Goal: Information Seeking & Learning: Learn about a topic

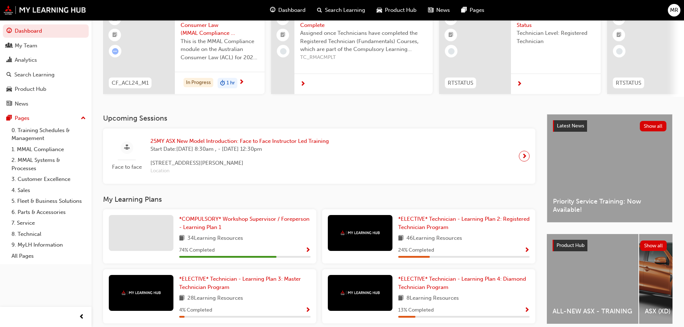
scroll to position [108, 0]
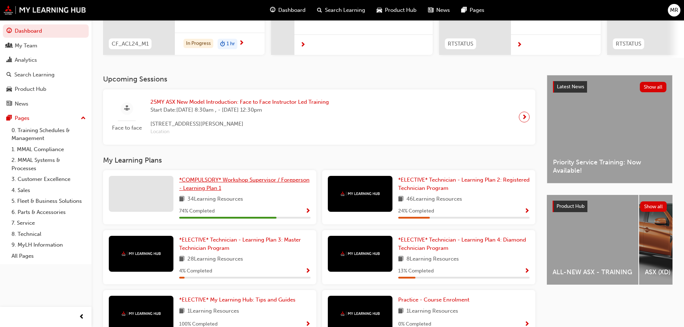
click at [210, 190] on span "*COMPULSORY* Workshop Supervisor / Foreperson - Learning Plan 1" at bounding box center [244, 184] width 130 height 15
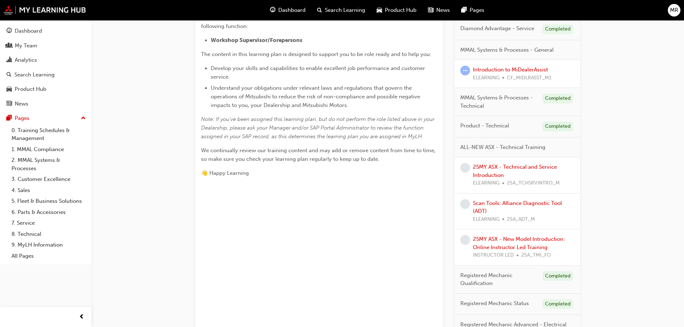
scroll to position [215, 0]
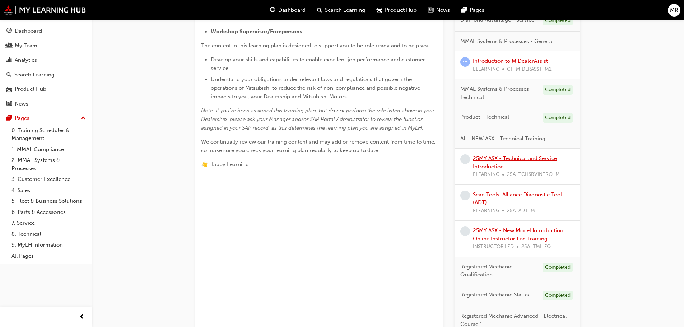
click at [491, 163] on link "25MY ASX - Technical and Service Introduction" at bounding box center [515, 162] width 84 height 15
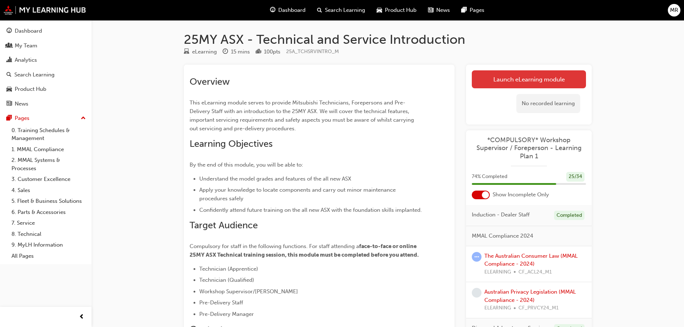
click at [503, 78] on link "Launch eLearning module" at bounding box center [529, 79] width 114 height 18
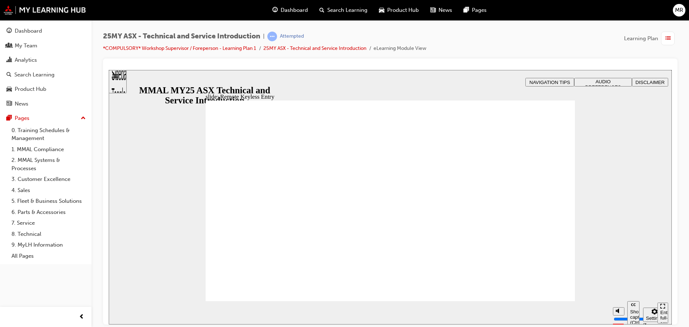
type input "21"
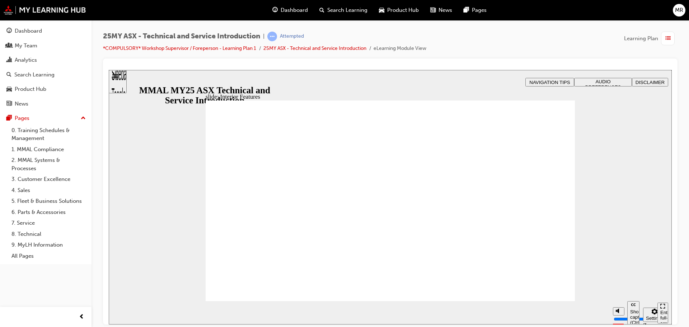
type input "17"
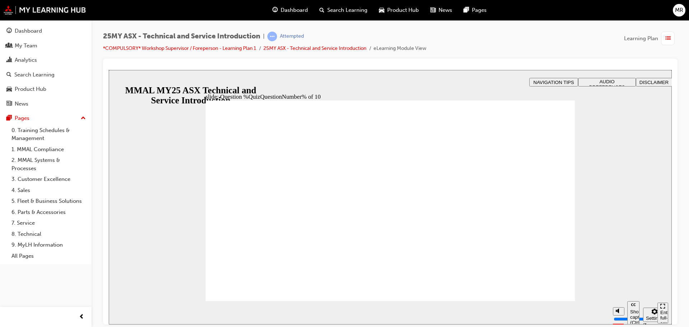
radio input "true"
radio input "false"
radio input "true"
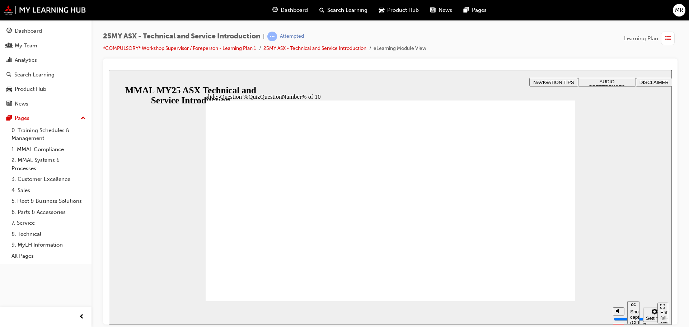
radio input "true"
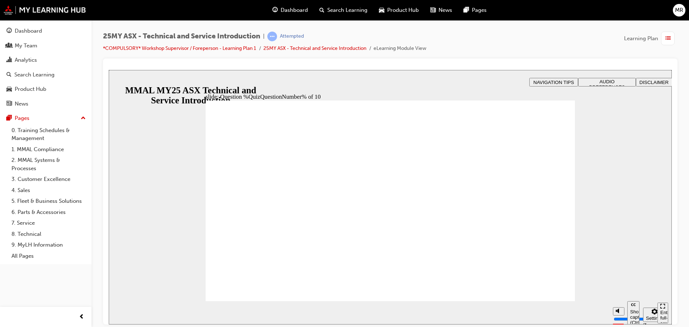
radio input "true"
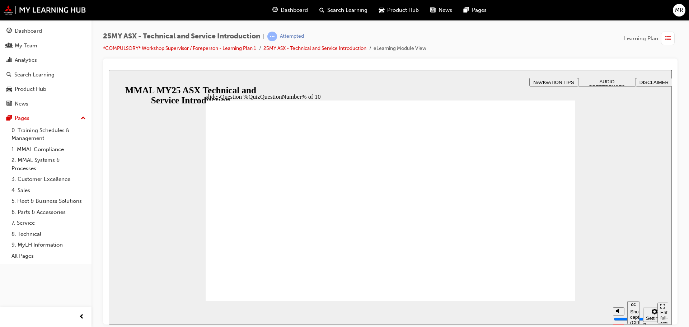
radio input "true"
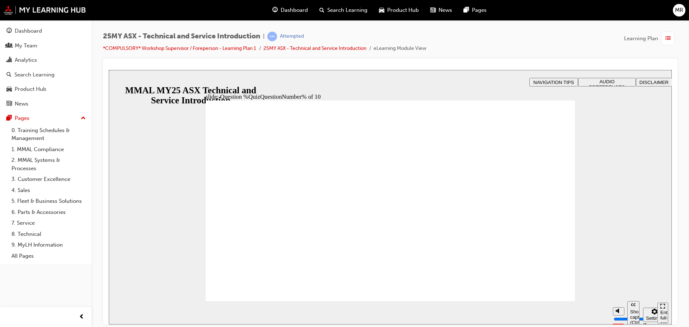
radio input "true"
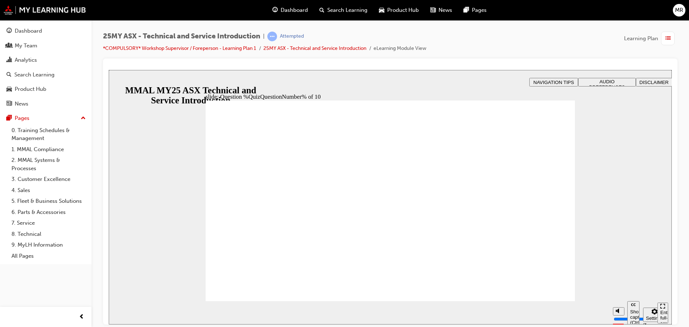
radio input "true"
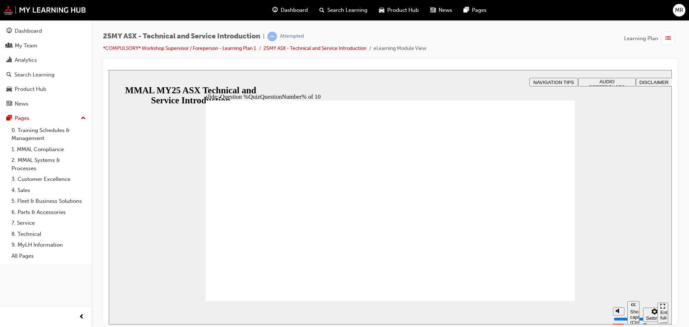
radio input "true"
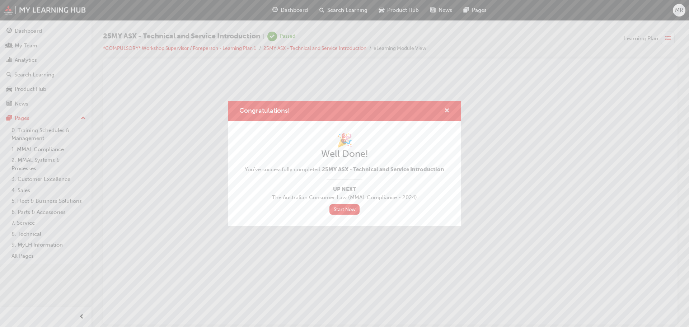
click at [448, 111] on span "cross-icon" at bounding box center [446, 111] width 5 height 6
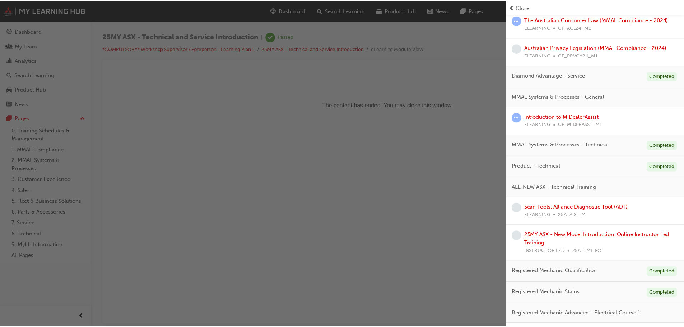
scroll to position [144, 0]
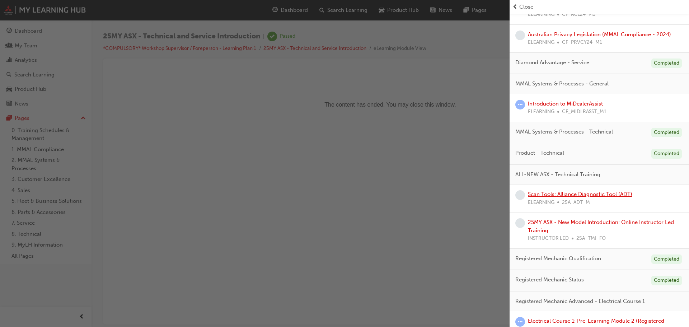
click at [599, 193] on link "Scan Tools: Alliance Diagnostic Tool (ADT)" at bounding box center [580, 194] width 104 height 6
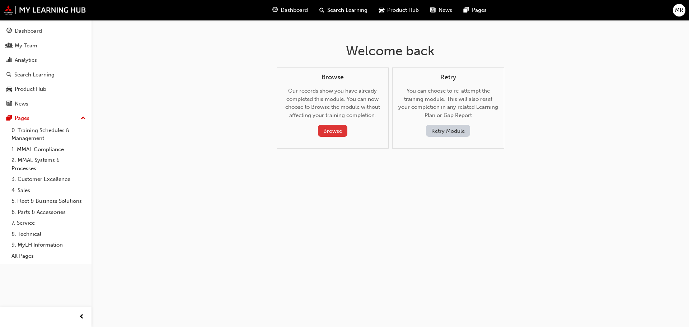
click at [323, 134] on button "Browse" at bounding box center [332, 131] width 29 height 12
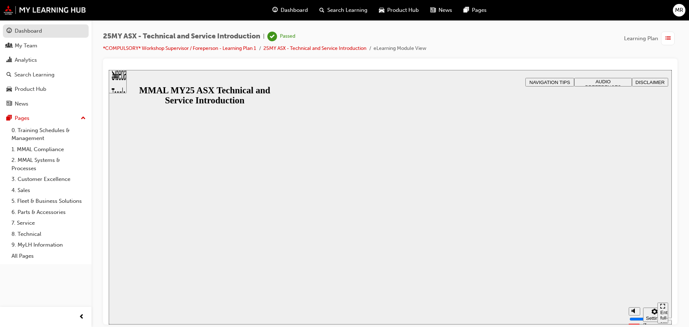
click at [38, 31] on div "Dashboard" at bounding box center [28, 31] width 27 height 8
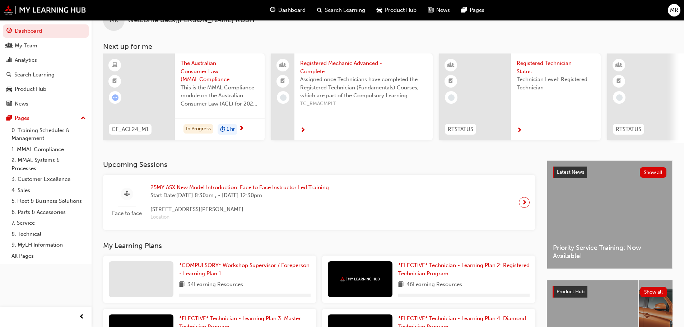
scroll to position [108, 0]
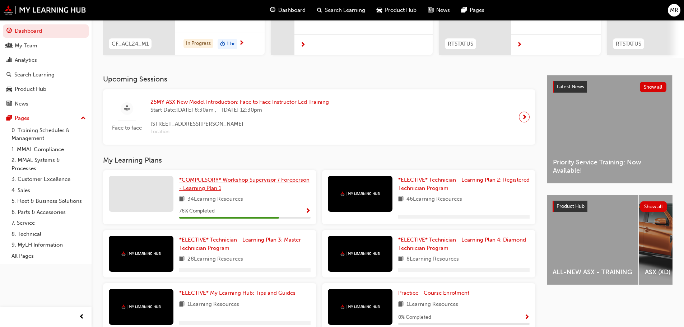
click at [221, 187] on link "*COMPULSORY* Workshop Supervisor / Foreperson - Learning Plan 1" at bounding box center [244, 184] width 131 height 16
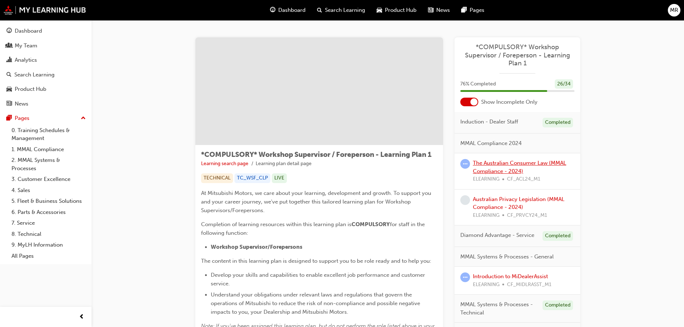
click at [500, 166] on link "The Australian Consumer Law (MMAL Compliance - 2024)" at bounding box center [519, 167] width 93 height 15
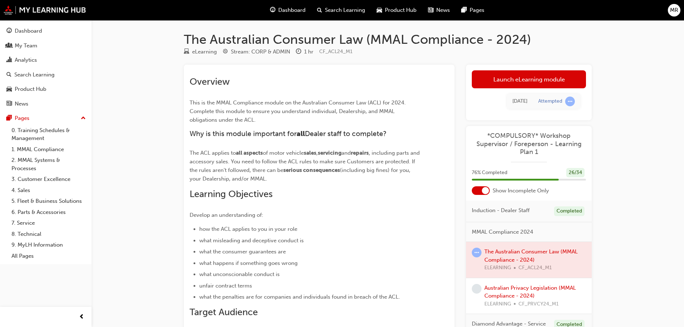
click at [509, 262] on div at bounding box center [529, 260] width 126 height 36
click at [502, 250] on div at bounding box center [529, 260] width 126 height 36
click at [534, 79] on link "Launch eLearning module" at bounding box center [529, 79] width 114 height 18
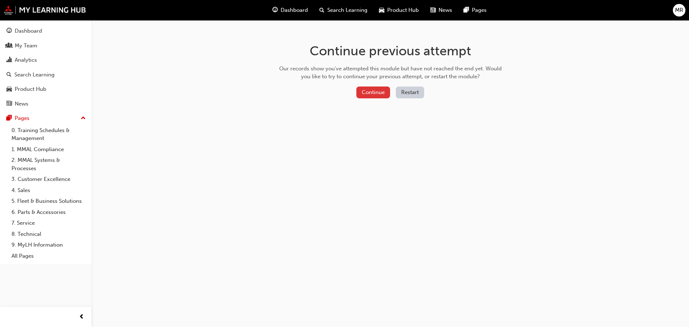
click at [376, 95] on button "Continue" at bounding box center [373, 92] width 34 height 12
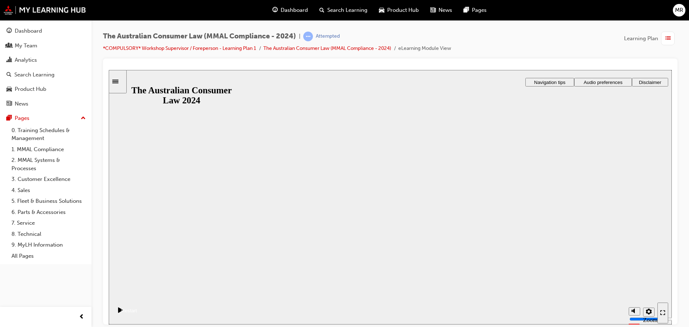
click at [137, 297] on button "Resume" at bounding box center [123, 301] width 28 height 9
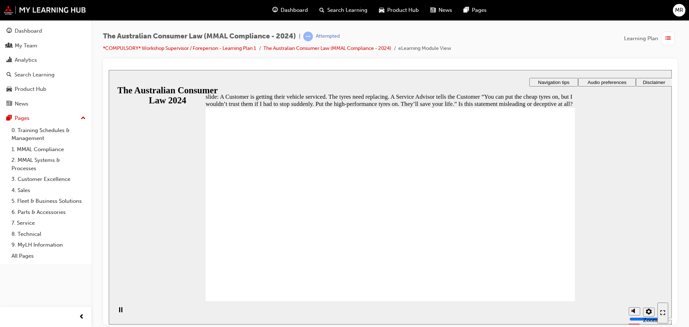
radio input "true"
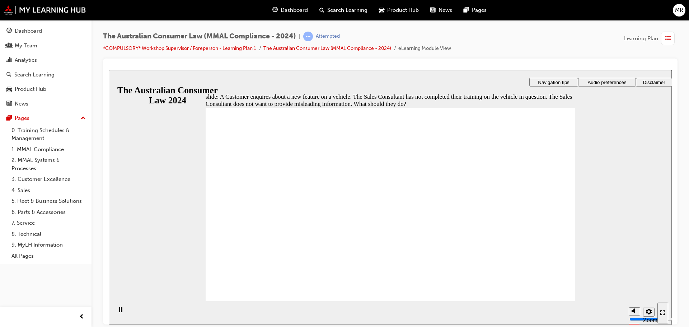
checkbox input "true"
checkbox input "false"
checkbox input "true"
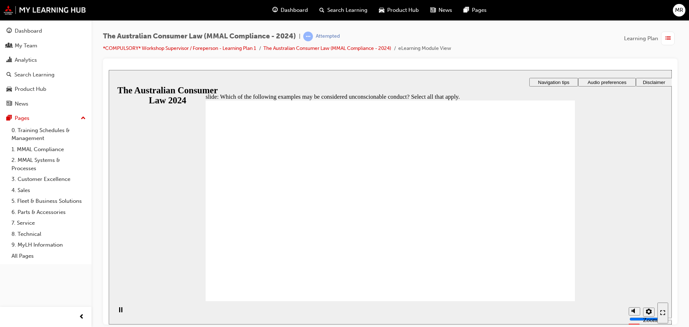
checkbox input "true"
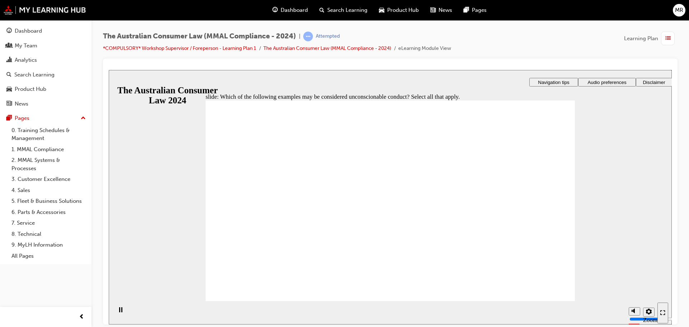
checkbox input "true"
checkbox input "false"
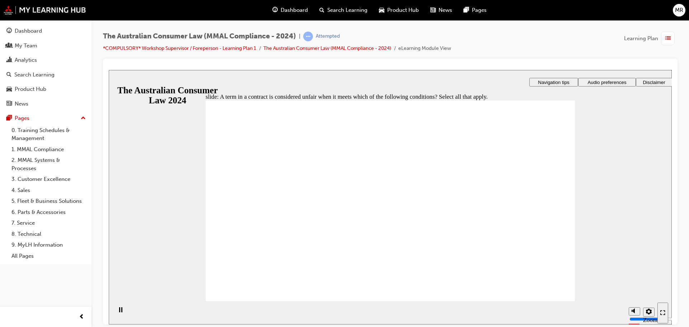
checkbox input "true"
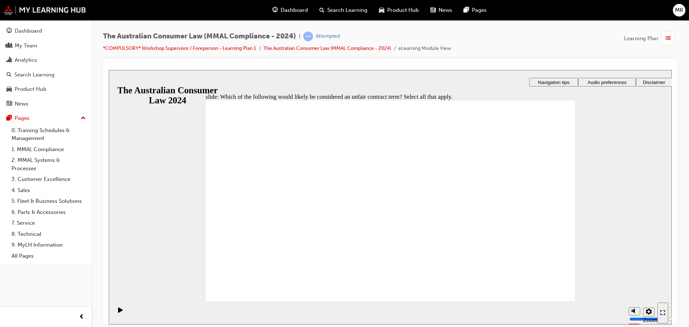
radio input "true"
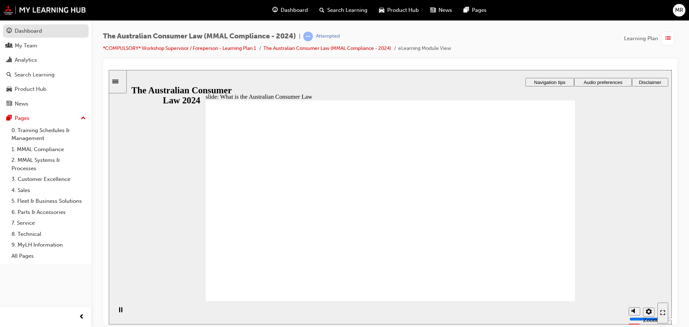
click at [31, 29] on div "Dashboard" at bounding box center [28, 31] width 27 height 8
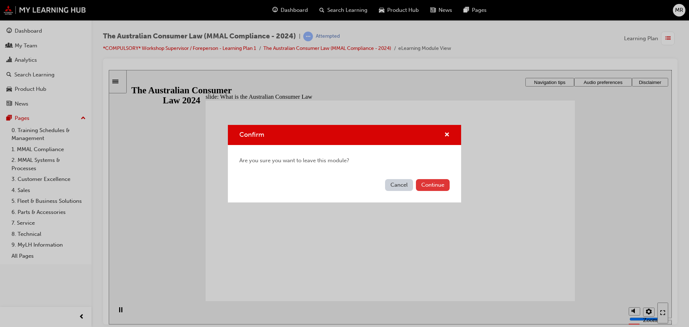
click at [437, 182] on button "Continue" at bounding box center [433, 185] width 34 height 12
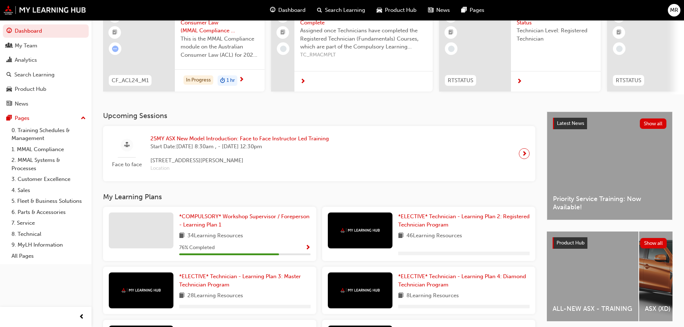
scroll to position [72, 0]
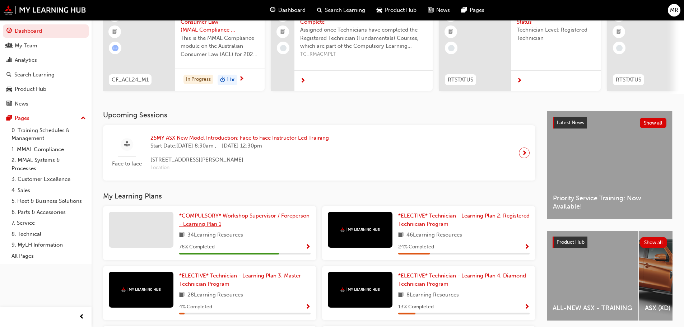
click at [223, 220] on span "*COMPULSORY* Workshop Supervisor / Foreperson - Learning Plan 1" at bounding box center [244, 219] width 130 height 15
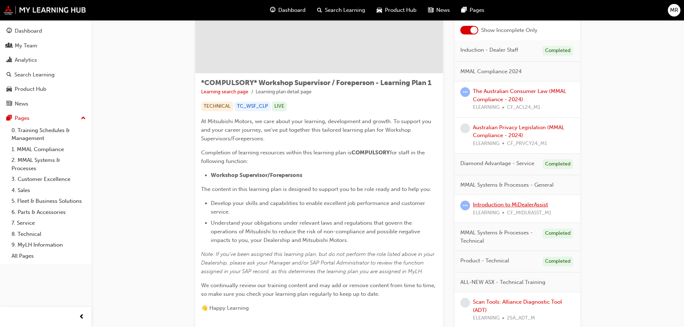
click at [501, 206] on link "Introduction to MiDealerAssist" at bounding box center [510, 204] width 75 height 6
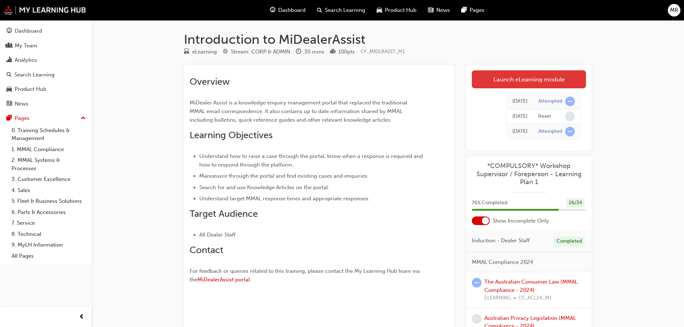
click at [516, 77] on link "Launch eLearning module" at bounding box center [529, 79] width 114 height 18
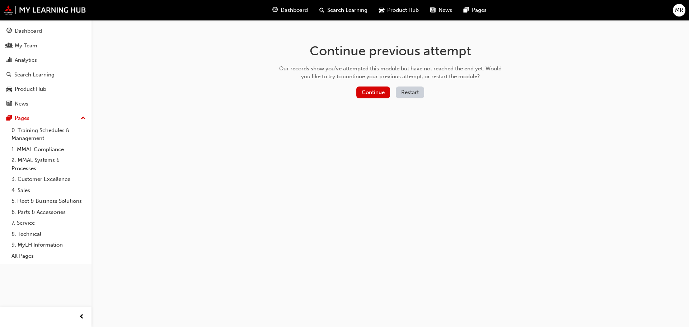
click at [411, 93] on button "Restart" at bounding box center [410, 92] width 28 height 12
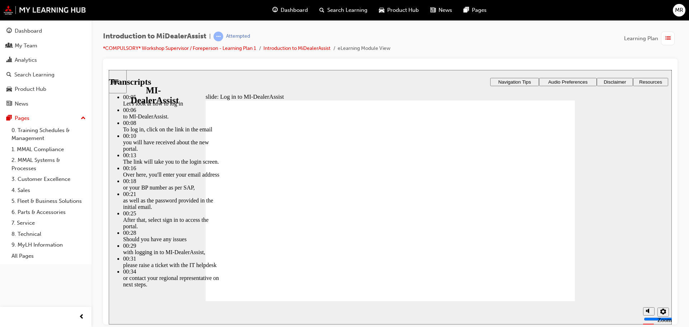
type input "42"
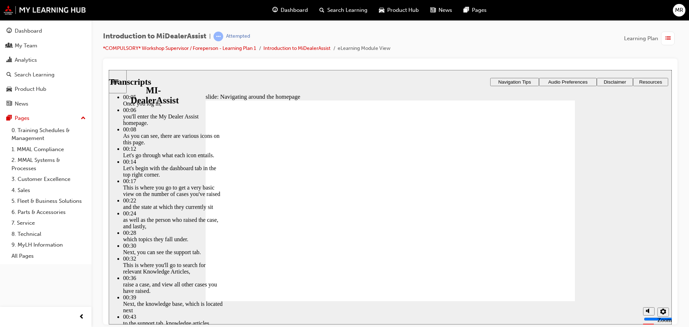
type input "26"
type input "144"
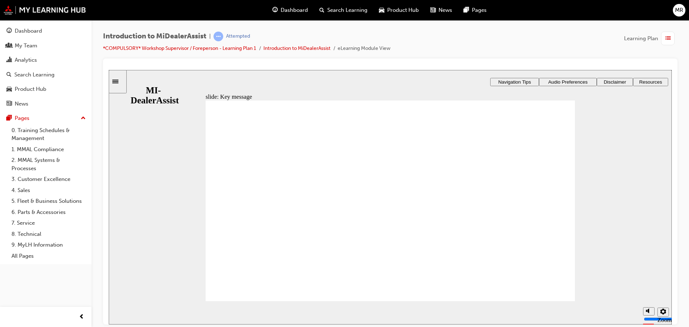
radio input "true"
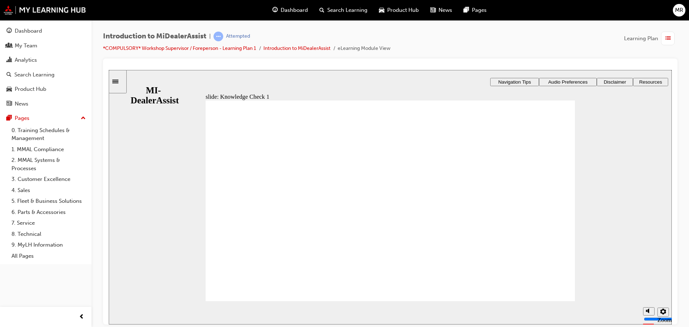
radio input "false"
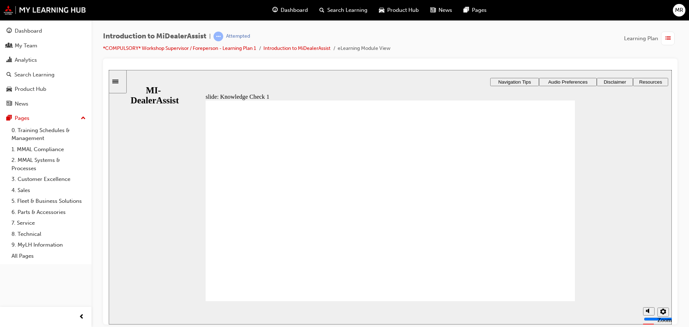
radio input "false"
radio input "true"
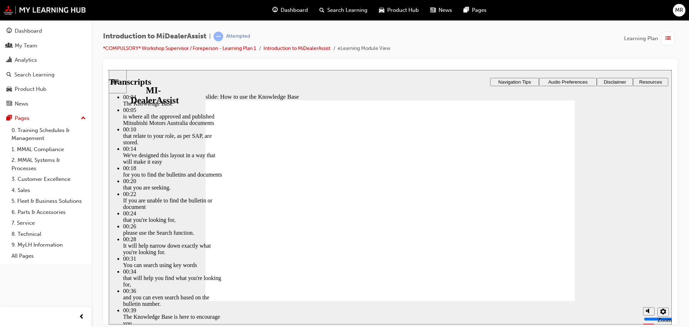
type input "51"
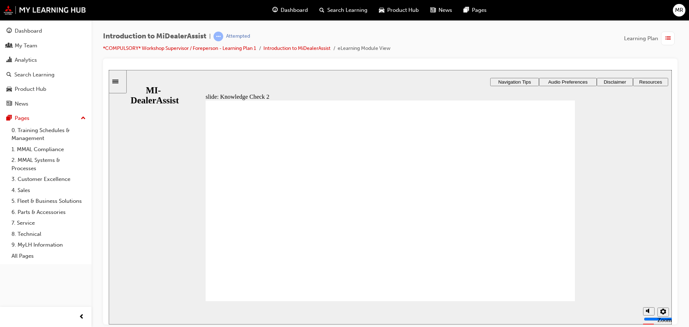
radio input "true"
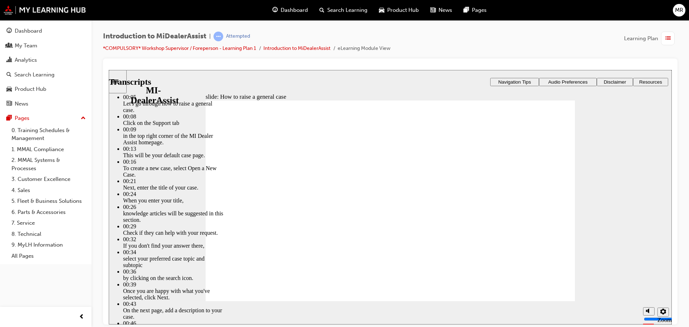
type input "85"
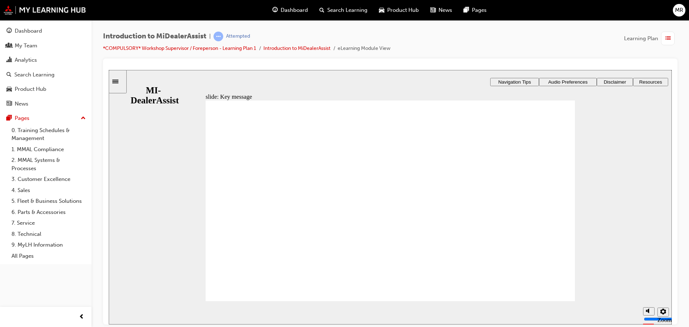
checkbox input "true"
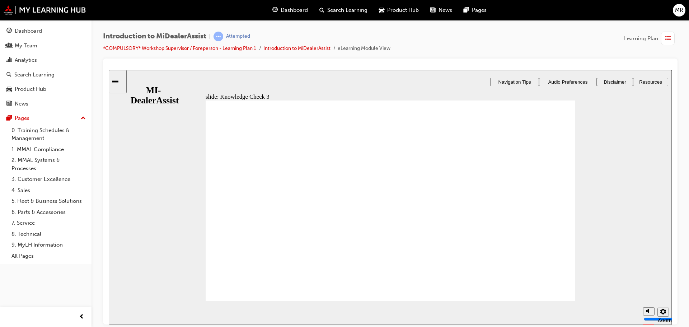
checkbox input "true"
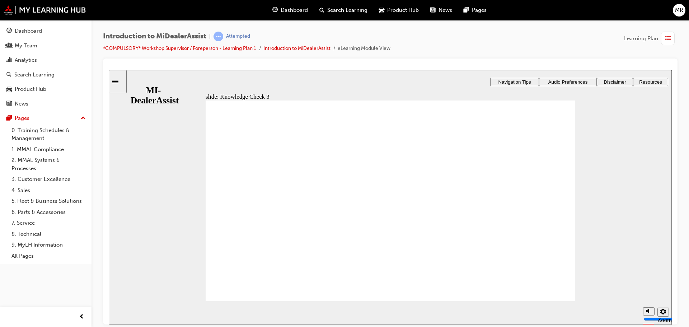
checkbox input "false"
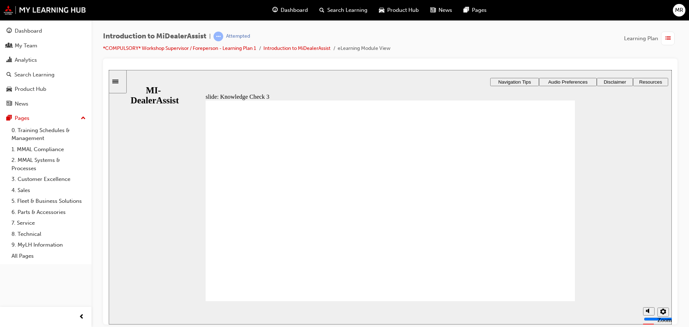
checkbox input "false"
checkbox input "true"
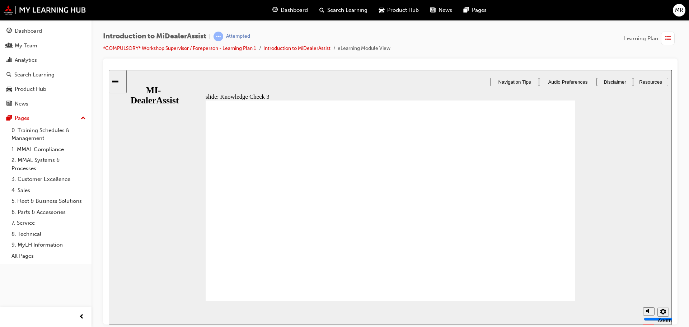
checkbox input "true"
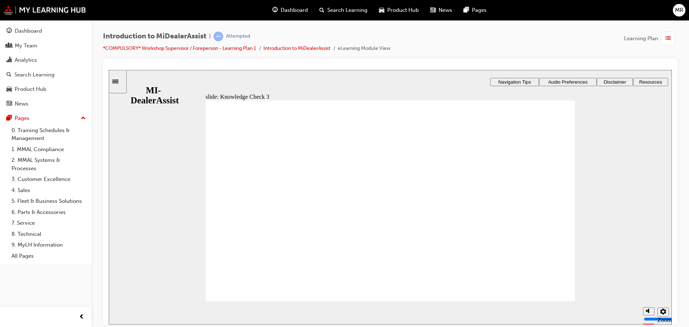
drag, startPoint x: 313, startPoint y: 215, endPoint x: 309, endPoint y: 219, distance: 5.3
checkbox input "true"
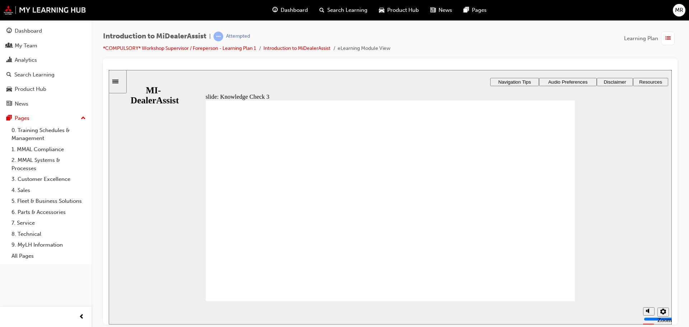
checkbox input "false"
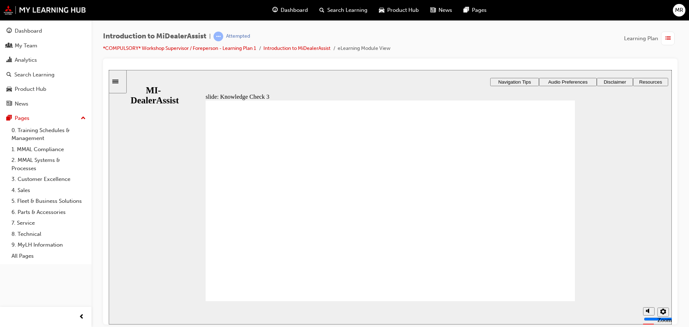
checkbox input "false"
checkbox input "true"
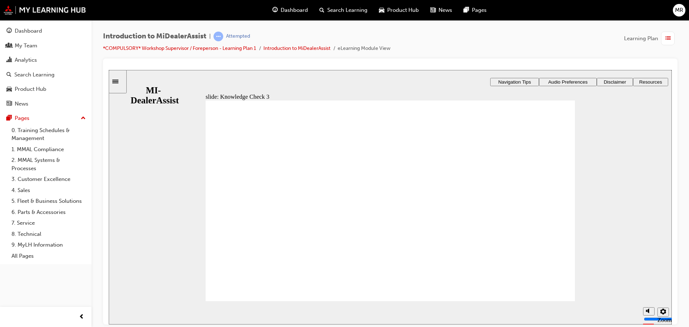
checkbox input "true"
click at [244, 302] on section "Playback Speed 2 1.75 1.5 1.25 Normal" at bounding box center [390, 312] width 563 height 23
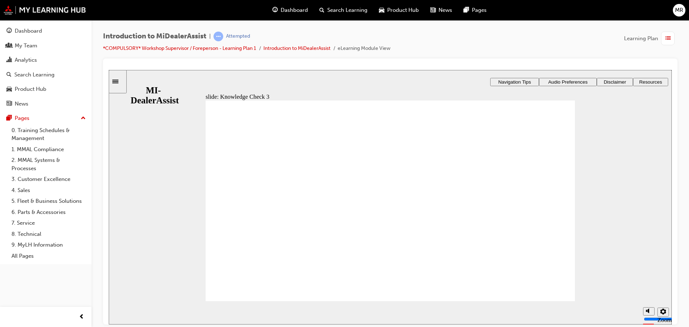
checkbox input "false"
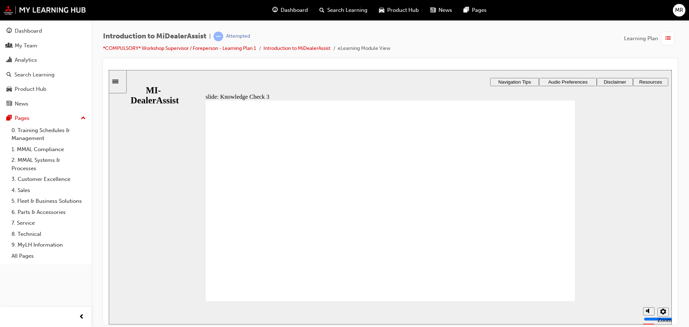
checkbox input "true"
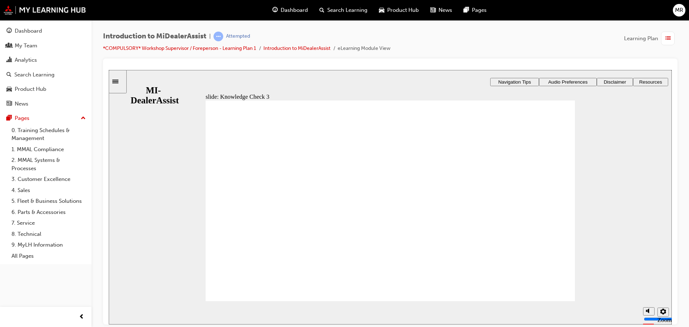
checkbox input "true"
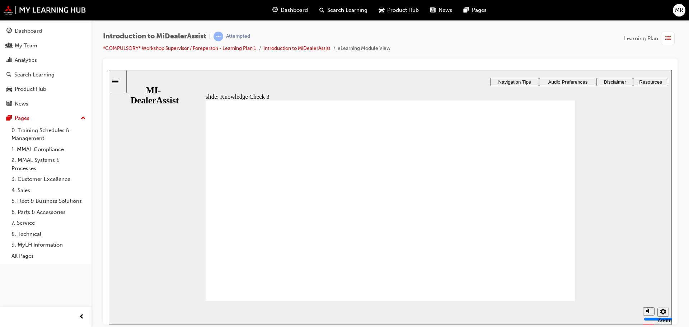
checkbox input "false"
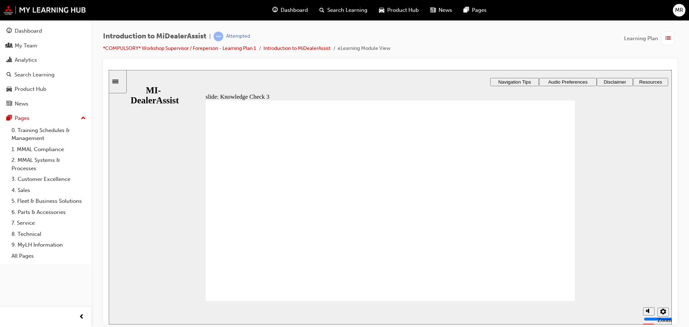
checkbox input "true"
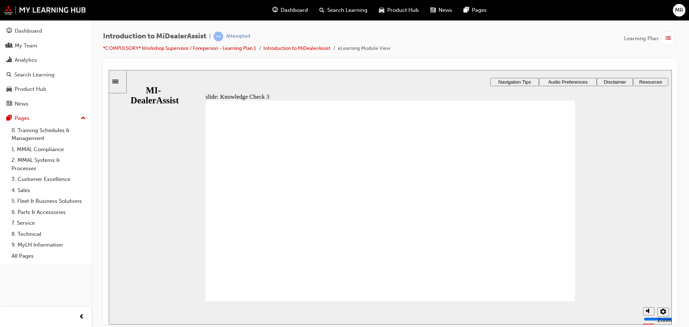
checkbox input "true"
checkbox input "false"
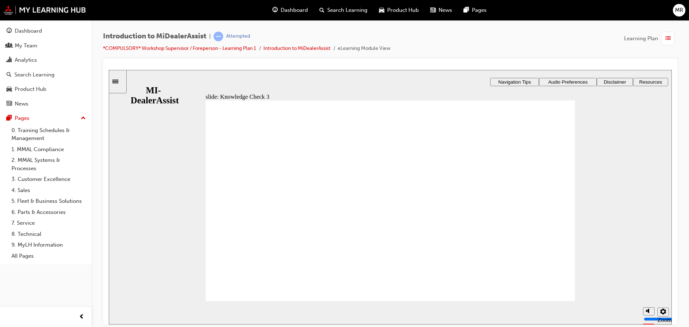
checkbox input "false"
checkbox input "true"
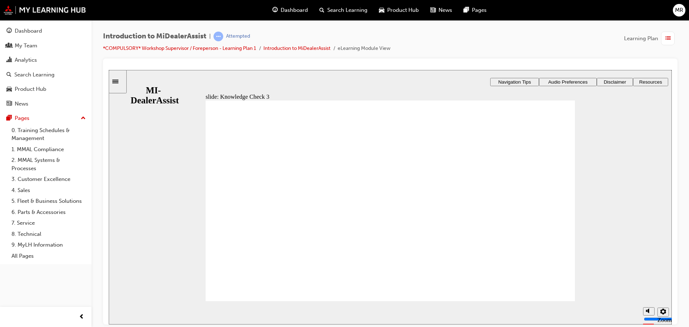
checkbox input "true"
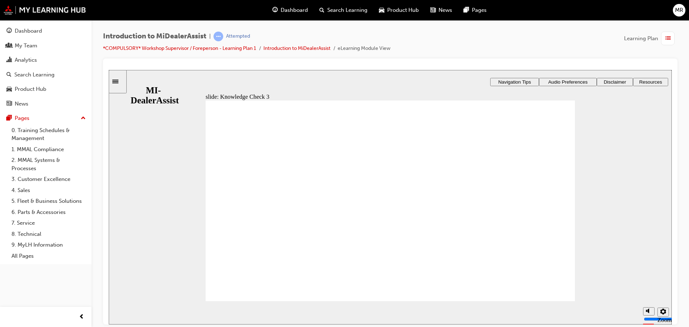
checkbox input "false"
checkbox input "true"
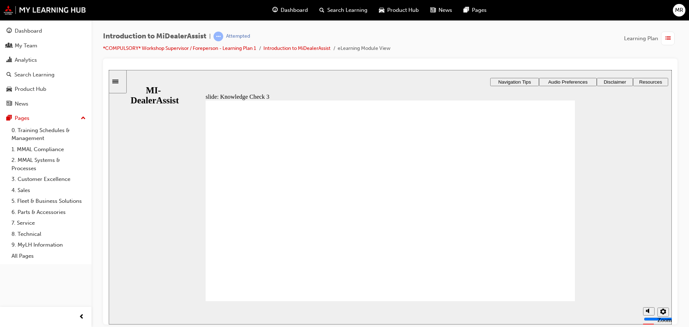
drag, startPoint x: 382, startPoint y: 259, endPoint x: 385, endPoint y: 263, distance: 4.9
checkbox input "false"
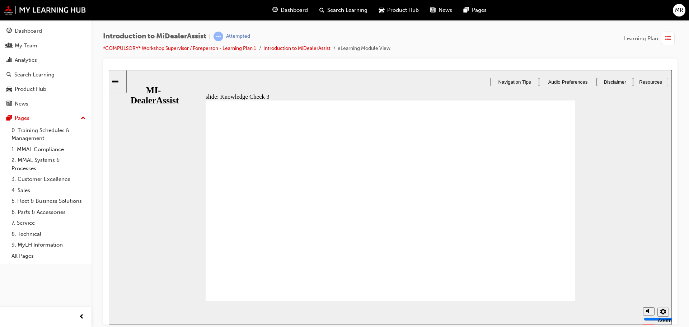
checkbox input "false"
drag, startPoint x: 248, startPoint y: 180, endPoint x: 242, endPoint y: 187, distance: 9.5
checkbox input "true"
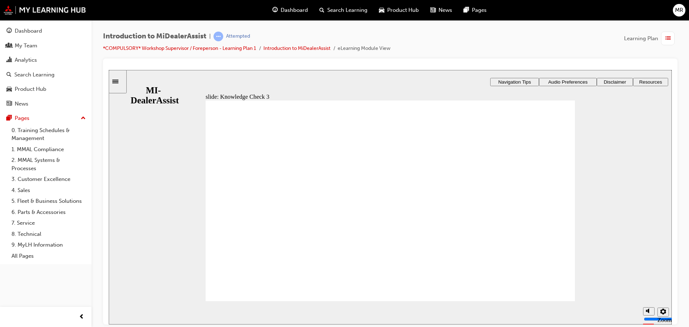
checkbox input "true"
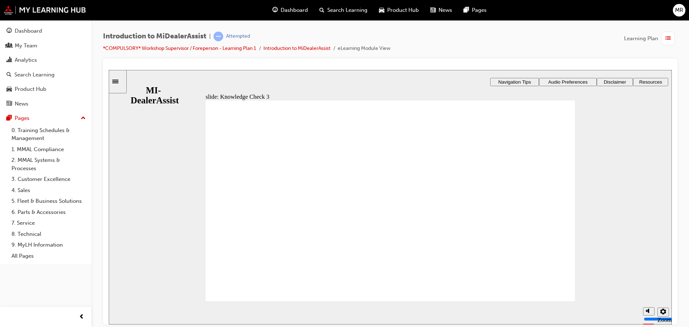
checkbox input "false"
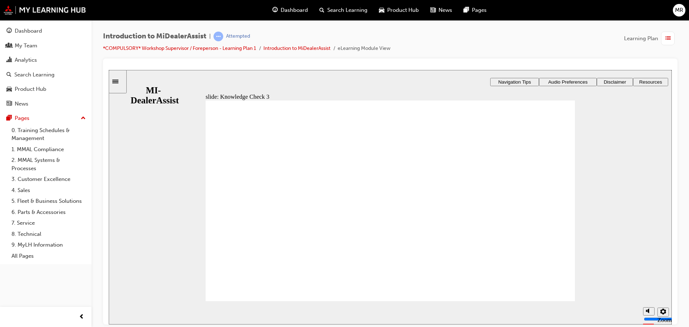
checkbox input "false"
checkbox input "true"
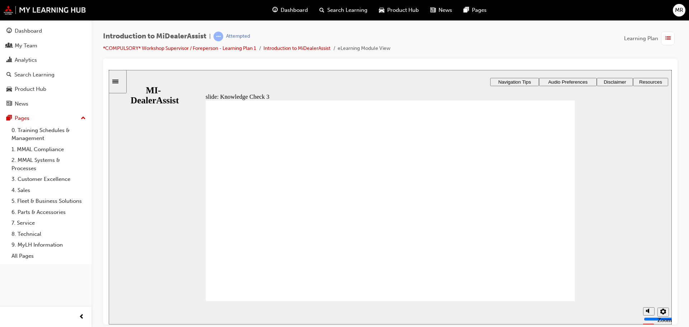
checkbox input "false"
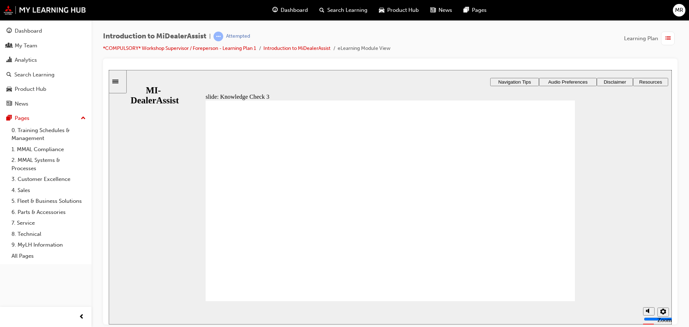
checkbox input "false"
checkbox input "true"
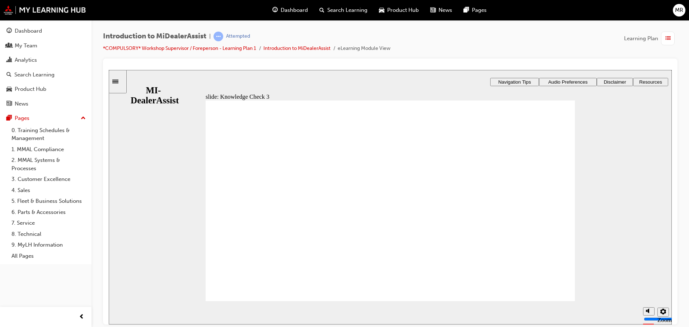
drag, startPoint x: 306, startPoint y: 205, endPoint x: 287, endPoint y: 219, distance: 22.9
checkbox input "true"
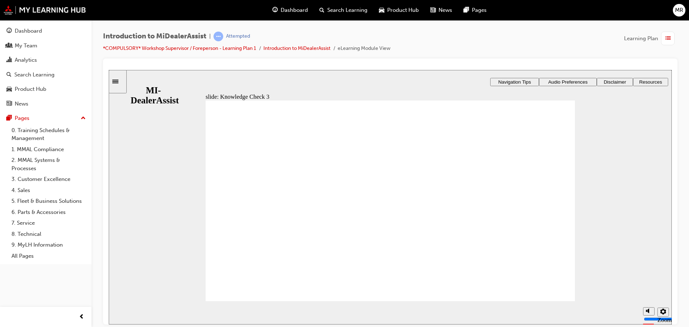
checkbox input "true"
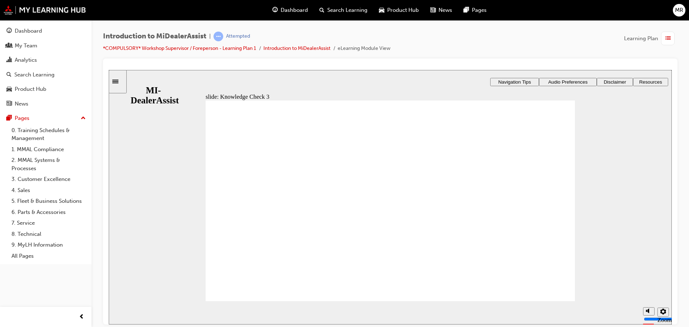
checkbox input "false"
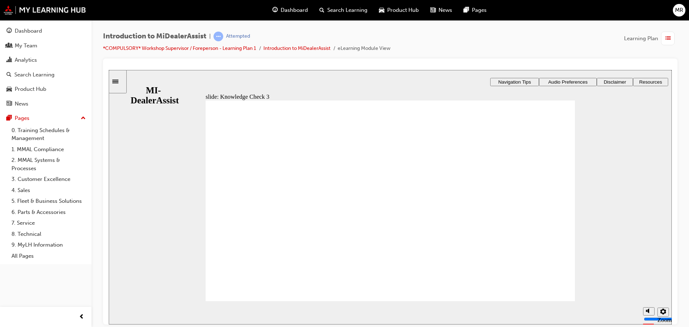
checkbox input "false"
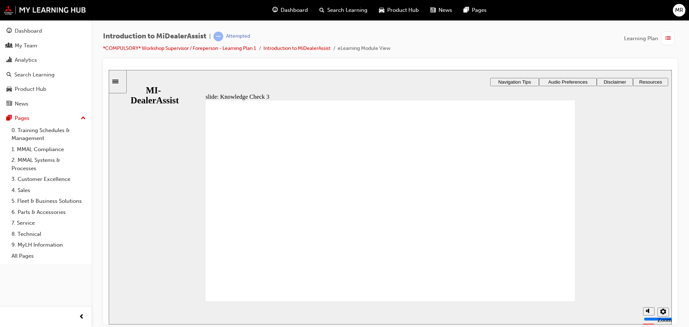
checkbox input "false"
checkbox input "true"
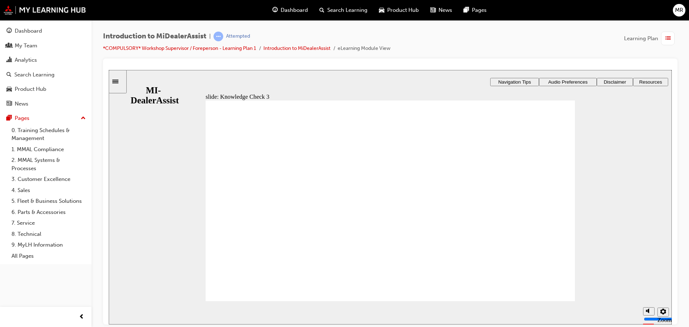
checkbox input "true"
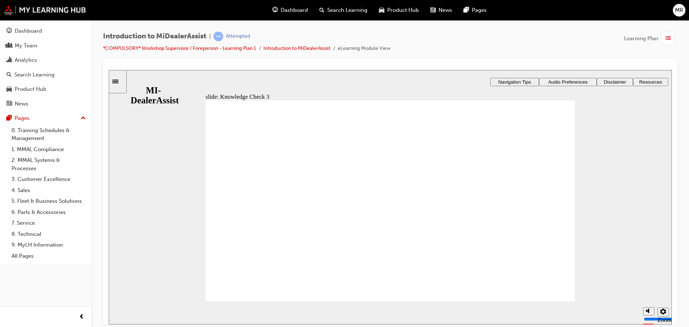
checkbox input "false"
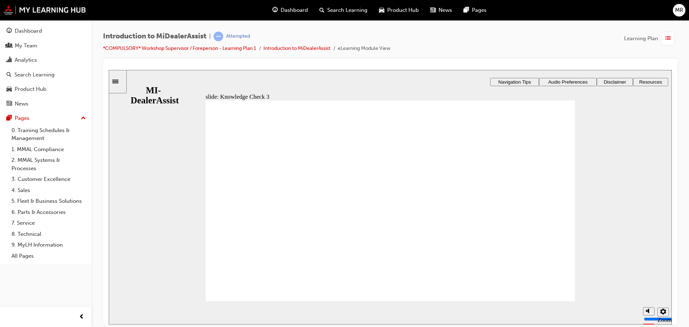
checkbox input "false"
drag, startPoint x: 228, startPoint y: 188, endPoint x: 231, endPoint y: 205, distance: 16.9
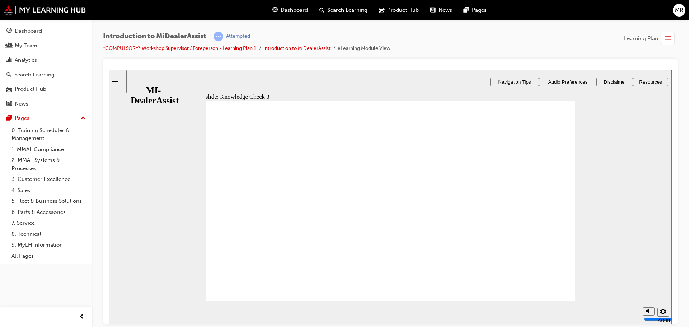
checkbox input "true"
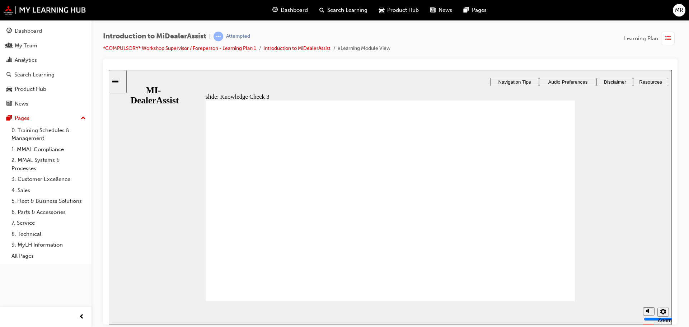
checkbox input "false"
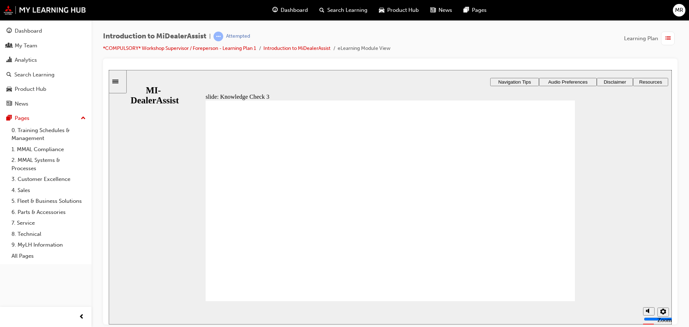
checkbox input "false"
checkbox input "true"
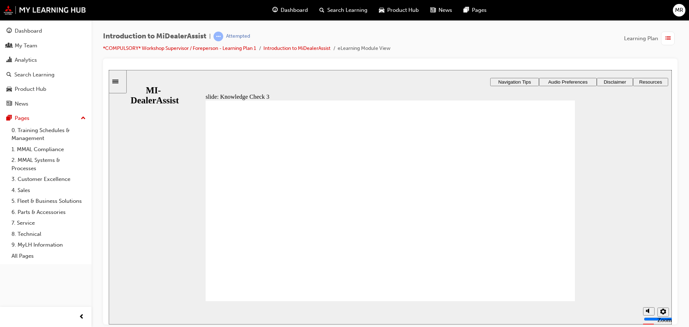
checkbox input "true"
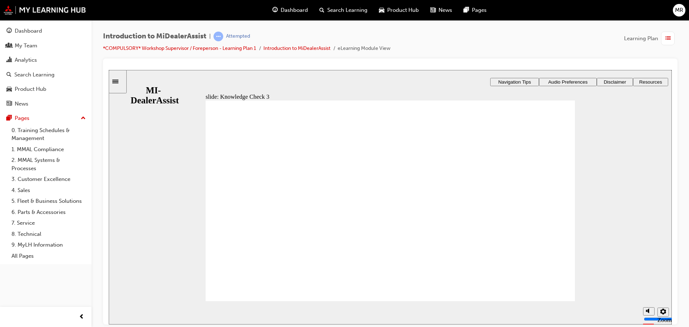
checkbox input "false"
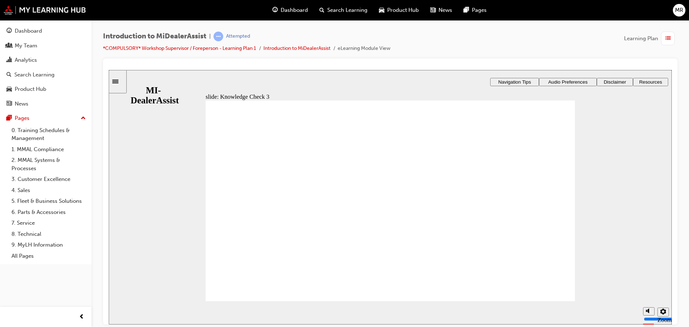
checkbox input "true"
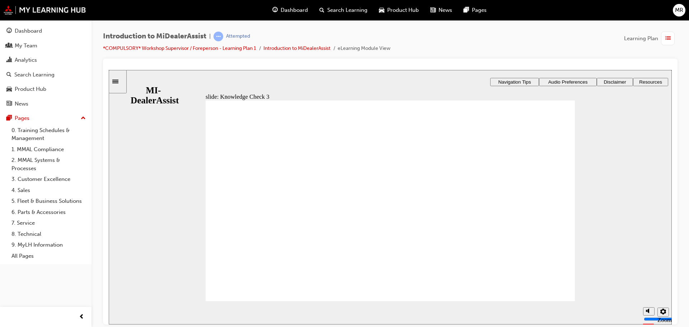
checkbox input "false"
checkbox input "true"
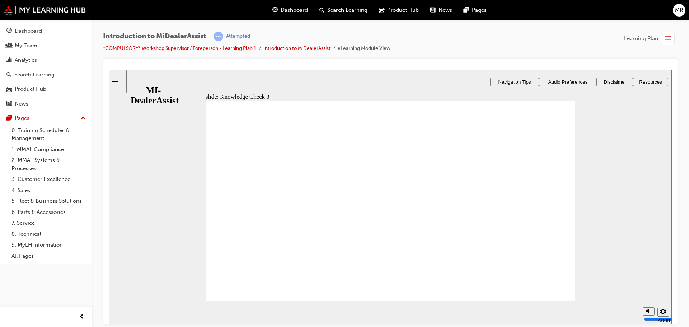
checkbox input "true"
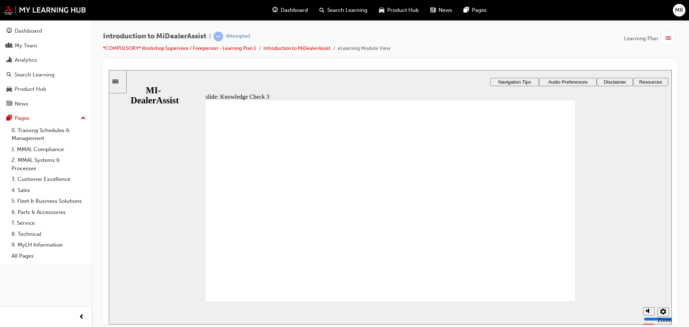
checkbox input "false"
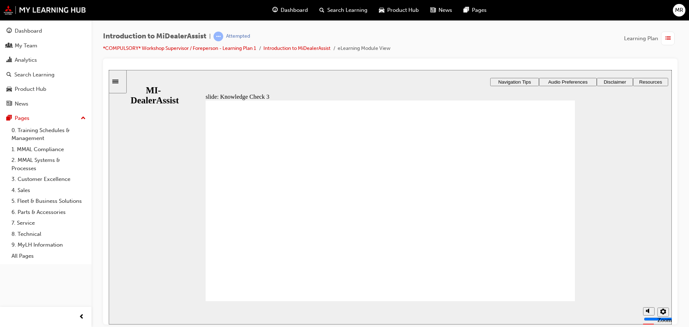
checkbox input "false"
checkbox input "true"
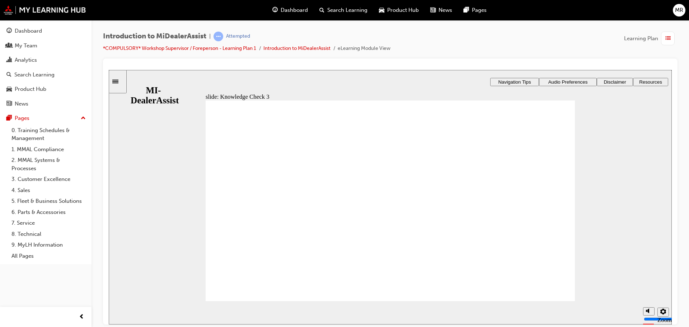
checkbox input "true"
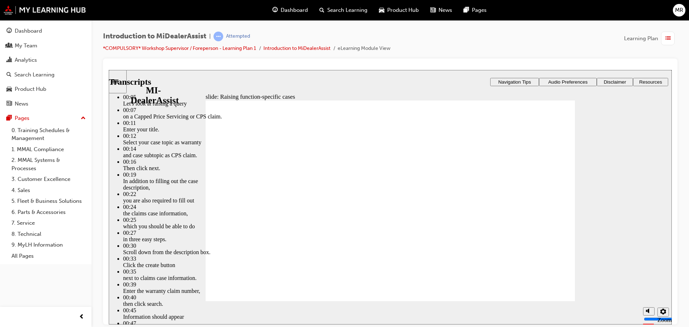
type input "80"
type input "52"
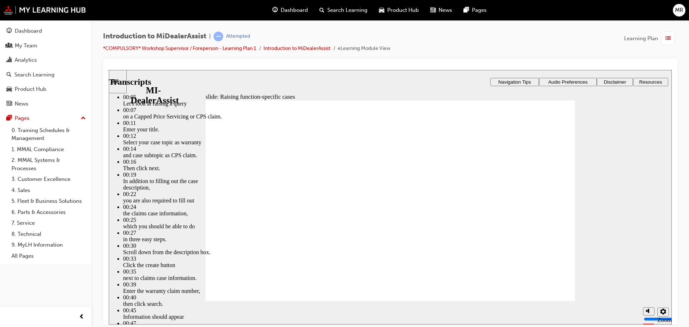
type input "80"
type input "46"
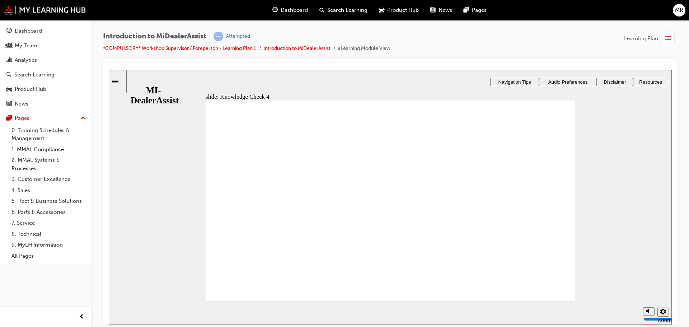
radio input "false"
radio input "true"
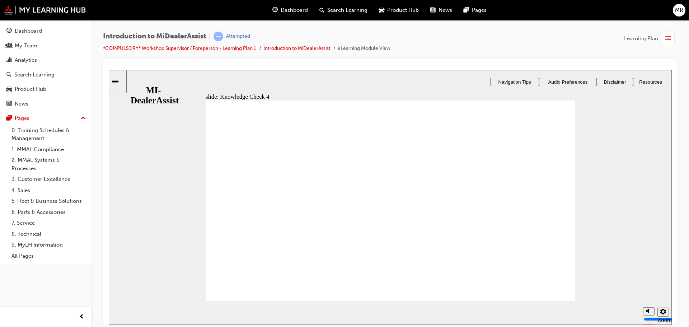
drag, startPoint x: 368, startPoint y: 249, endPoint x: 378, endPoint y: 257, distance: 12.8
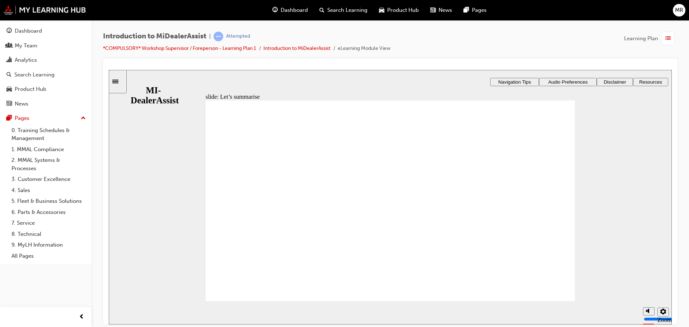
radio input "true"
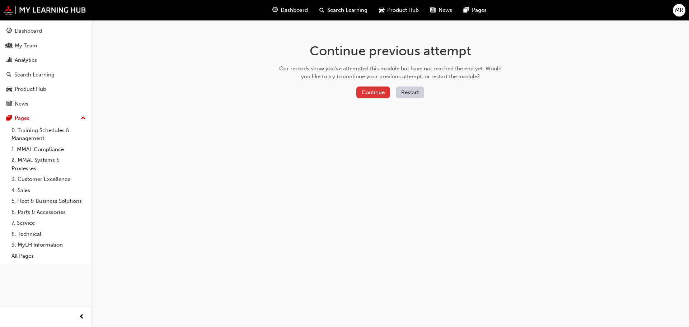
click at [382, 93] on button "Continue" at bounding box center [373, 92] width 34 height 12
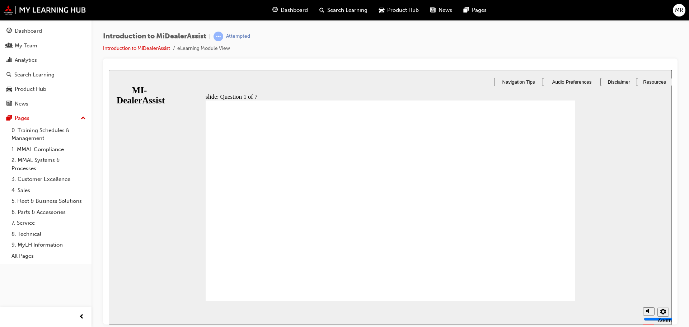
radio input "true"
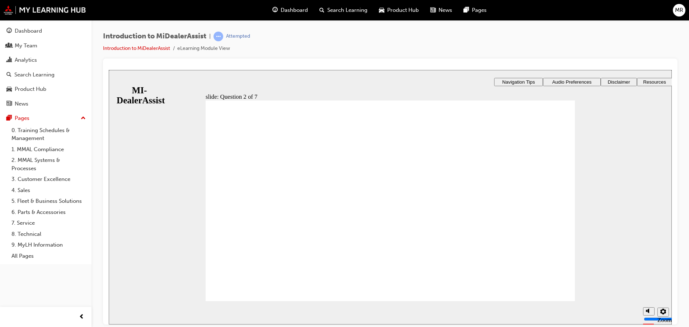
radio input "true"
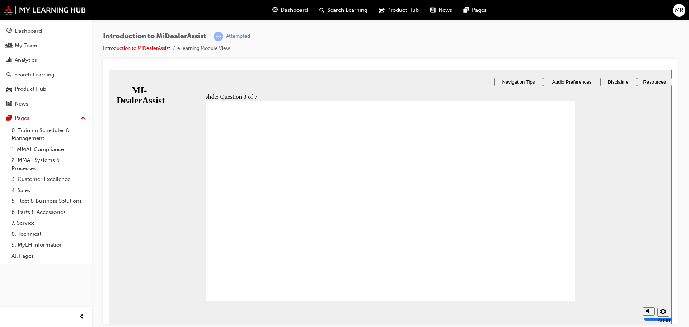
radio input "true"
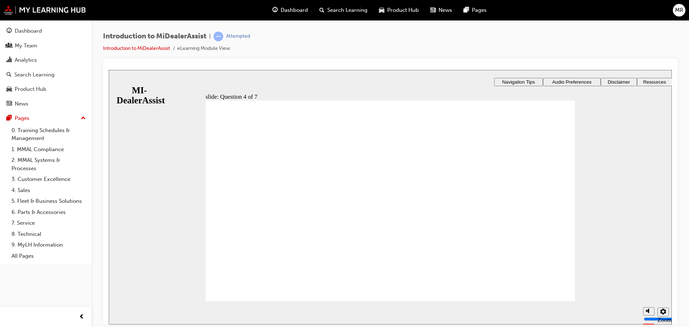
click at [501, 156] on div "slide: Question 4 of 7 Support tab Knowledge Base Notifications Cases Awaiting …" at bounding box center [390, 226] width 563 height 312
click at [451, 228] on div "slide: Question 4 of 7 Support tab Knowledge Base Notifications Cases Awaiting …" at bounding box center [390, 226] width 563 height 312
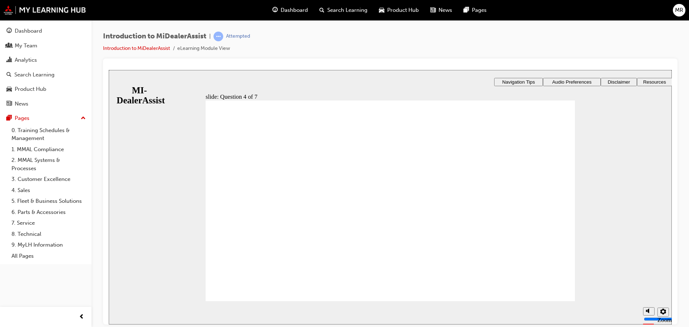
radio input "true"
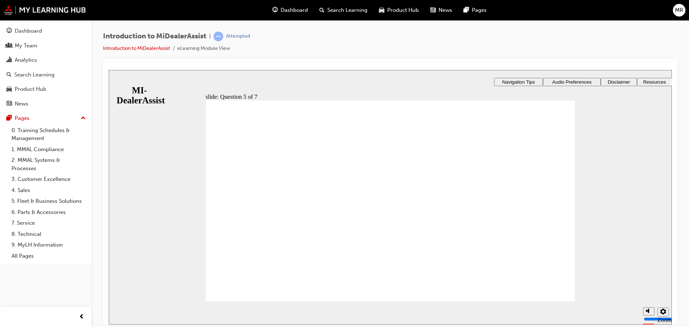
checkbox input "true"
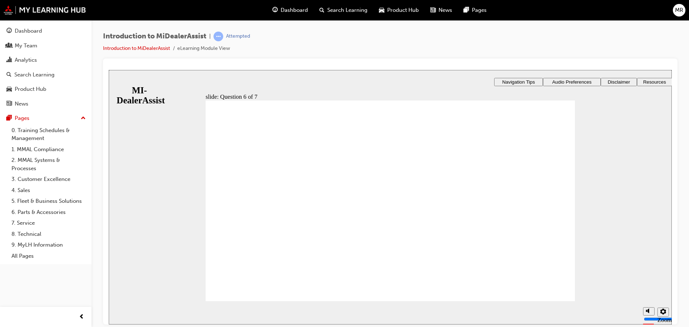
radio input "true"
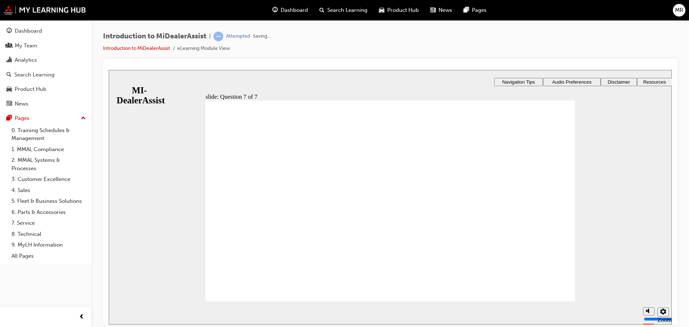
radio input "true"
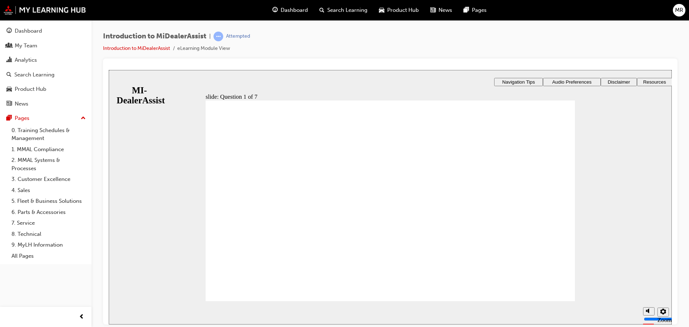
radio input "true"
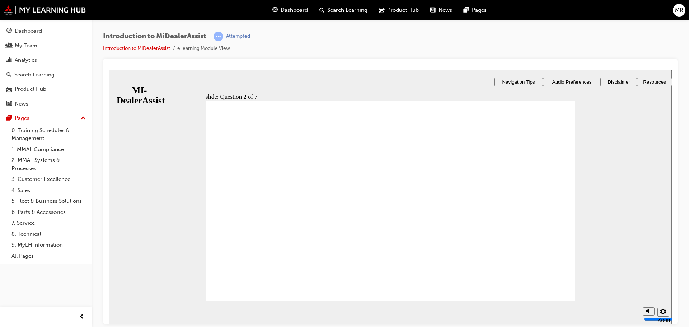
radio input "true"
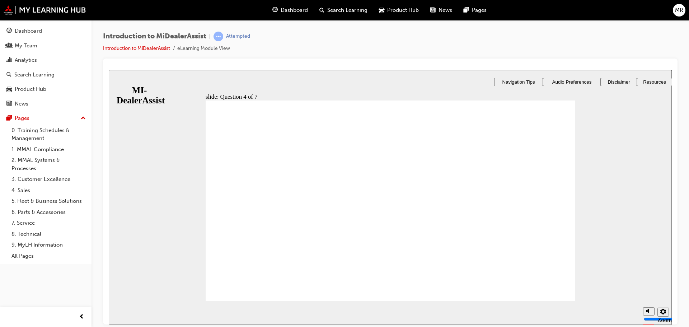
radio input "true"
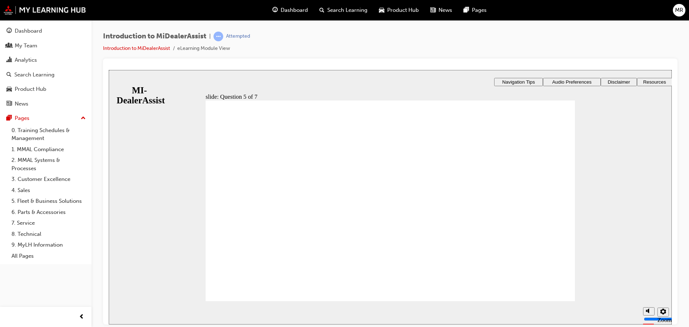
checkbox input "true"
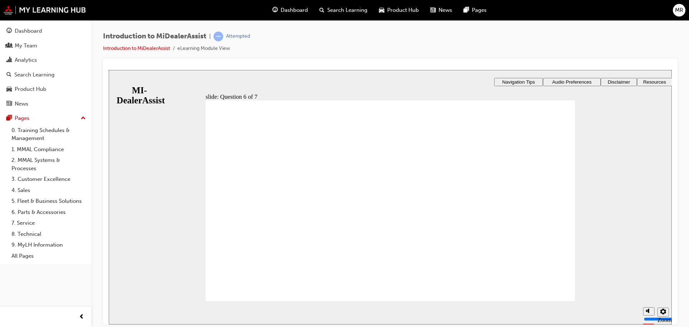
radio input "true"
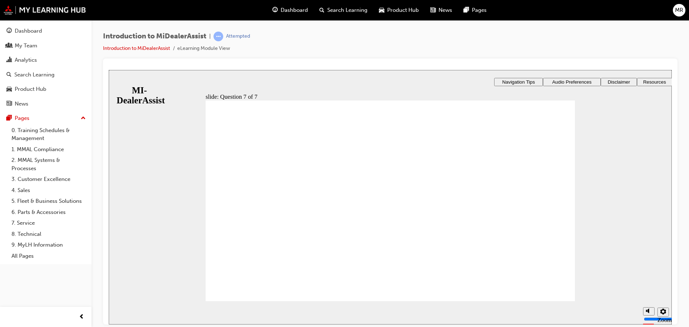
radio input "true"
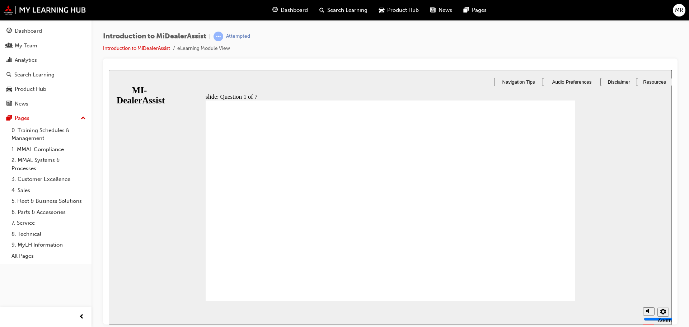
radio input "true"
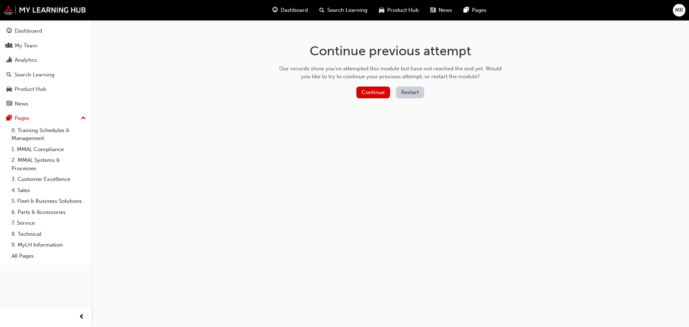
click at [378, 102] on div "Continue previous attempt Our records show you've attempted this module but hav…" at bounding box center [390, 72] width 233 height 104
click at [379, 93] on button "Continue" at bounding box center [373, 92] width 34 height 12
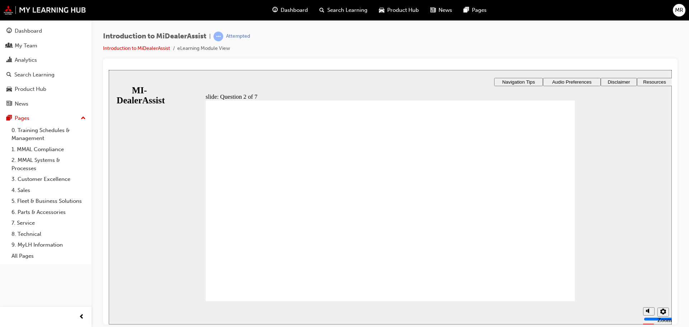
radio input "true"
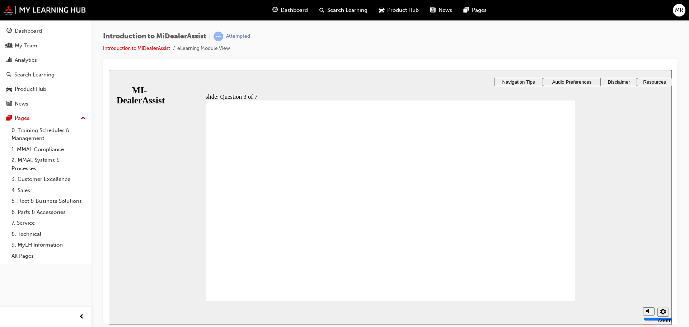
radio input "true"
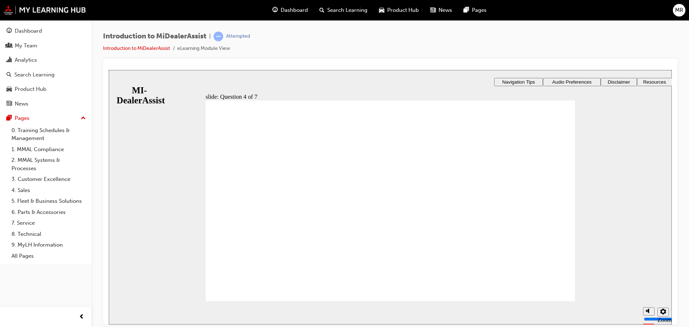
click at [552, 246] on div "slide: Question 4 of 7 Support tab Knowledge Base Notifications Cases Awaiting …" at bounding box center [390, 226] width 563 height 312
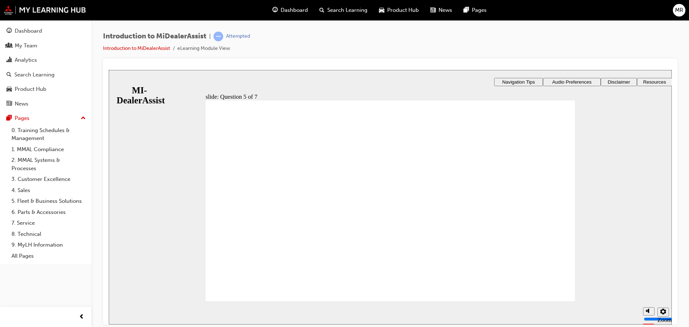
radio input "true"
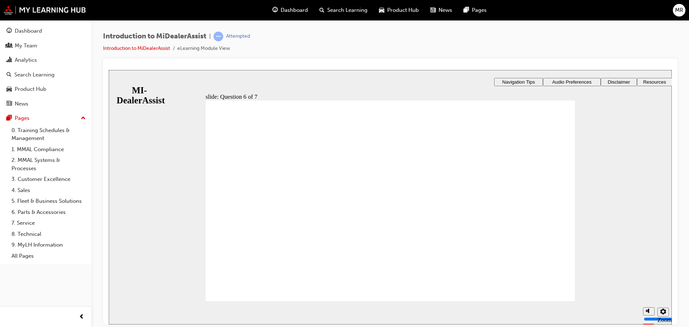
checkbox input "true"
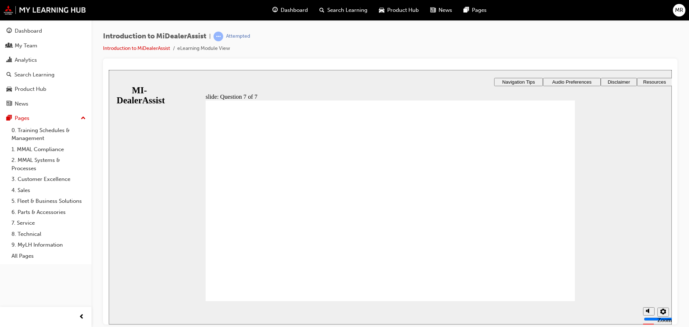
radio input "true"
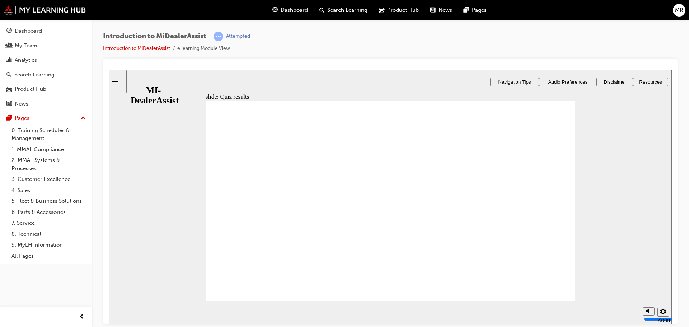
radio input "true"
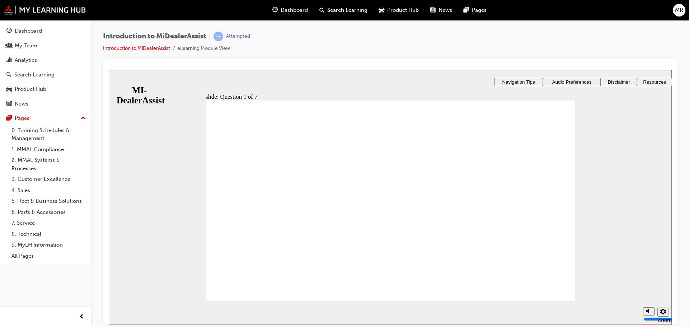
radio input "true"
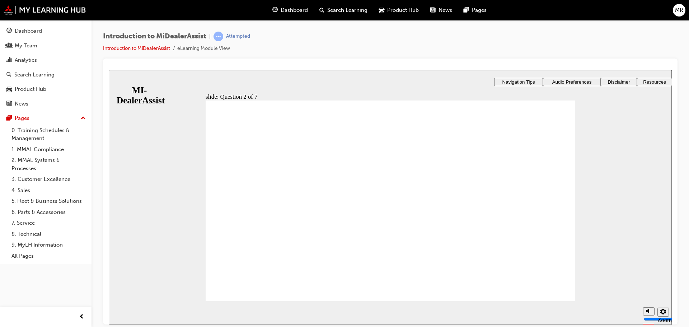
radio input "true"
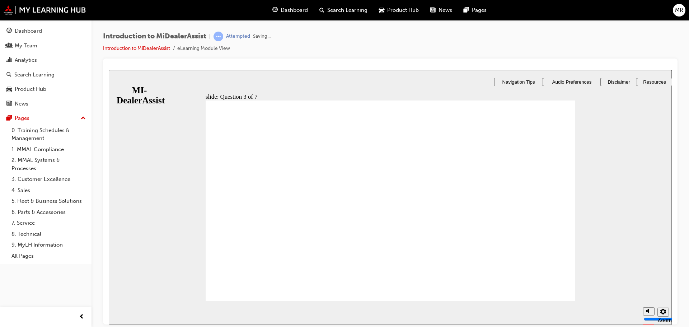
click at [351, 277] on div "​57%​ slide: Question 4 of 7 Support tab Knowledge Base Notifications Cases Awa…" at bounding box center [390, 226] width 563 height 312
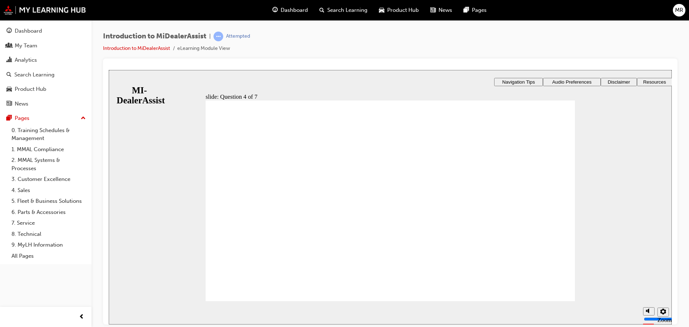
radio input "true"
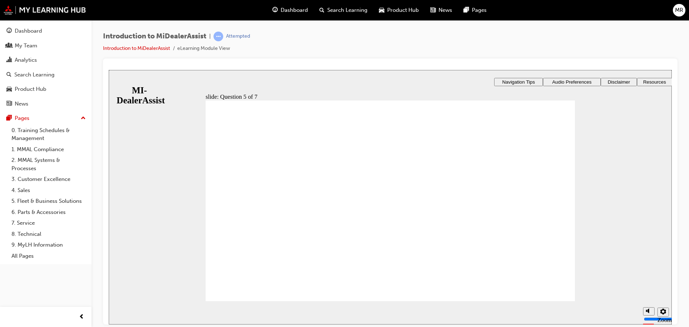
checkbox input "true"
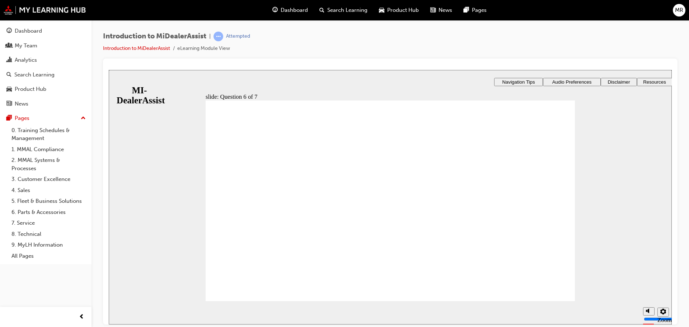
radio input "true"
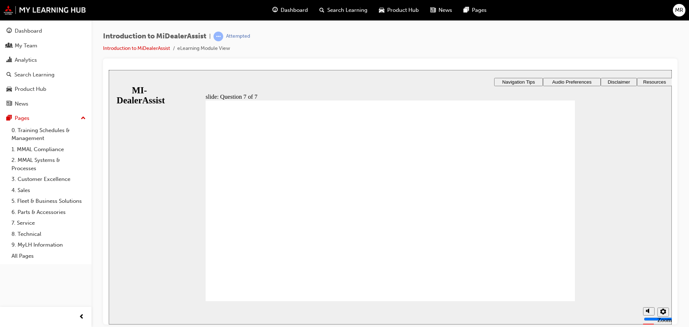
drag, startPoint x: 225, startPoint y: 227, endPoint x: 242, endPoint y: 258, distance: 35.0
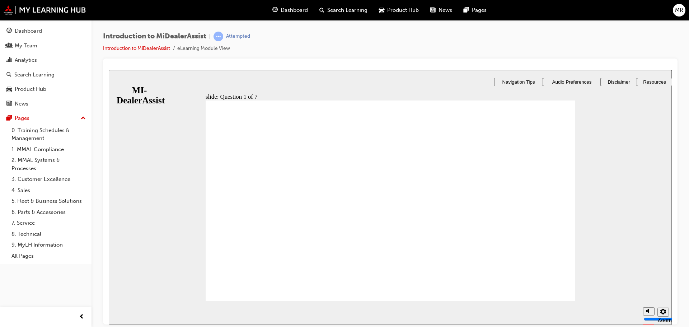
radio input "true"
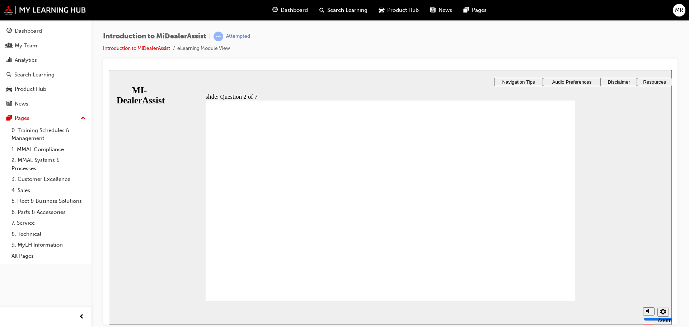
radio input "true"
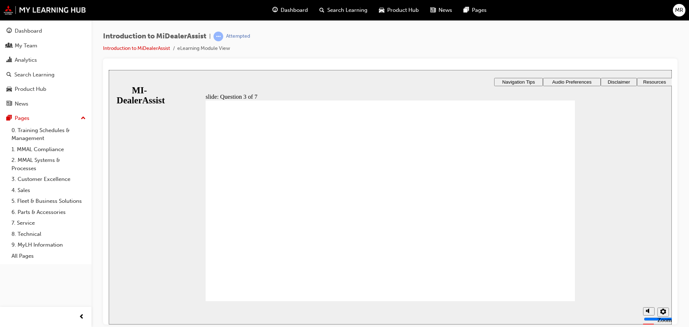
radio input "true"
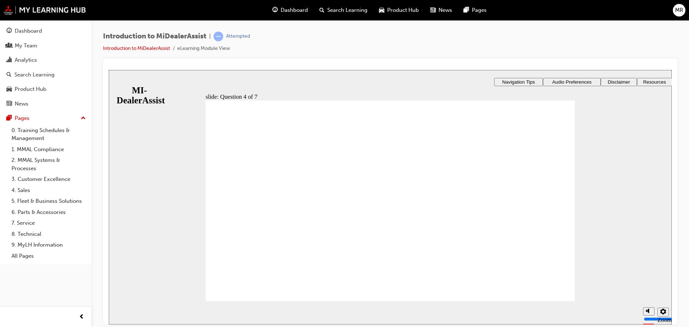
radio input "true"
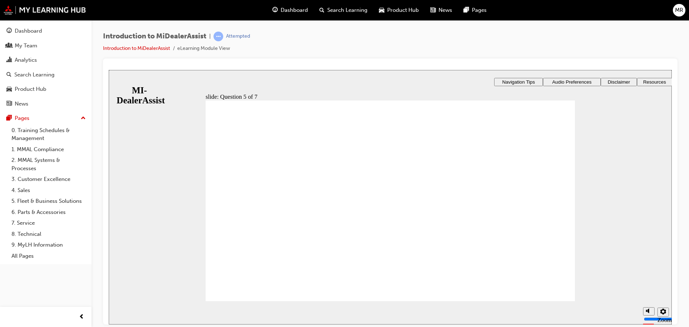
checkbox input "true"
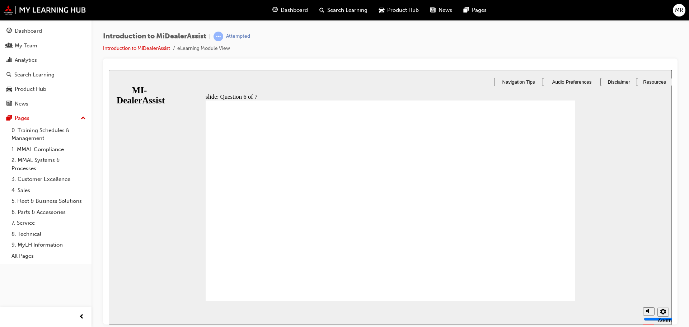
drag, startPoint x: 382, startPoint y: 259, endPoint x: 435, endPoint y: 270, distance: 53.9
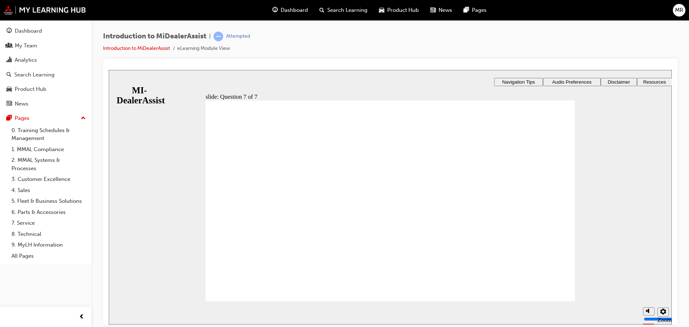
radio input "true"
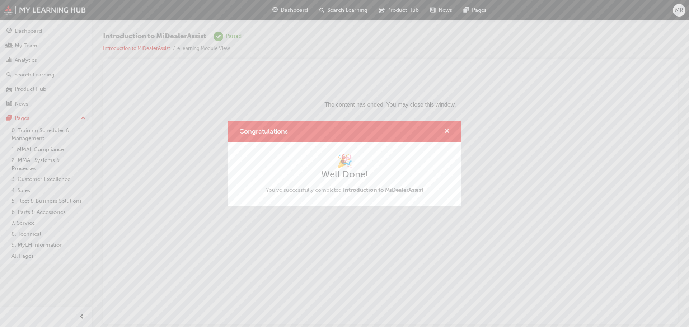
click at [445, 130] on span "cross-icon" at bounding box center [446, 131] width 5 height 6
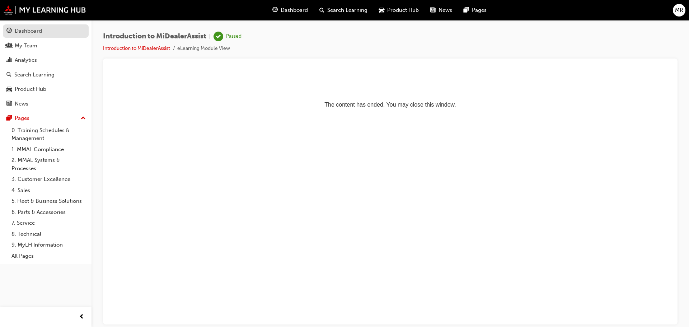
click at [48, 32] on div "Dashboard" at bounding box center [45, 31] width 79 height 9
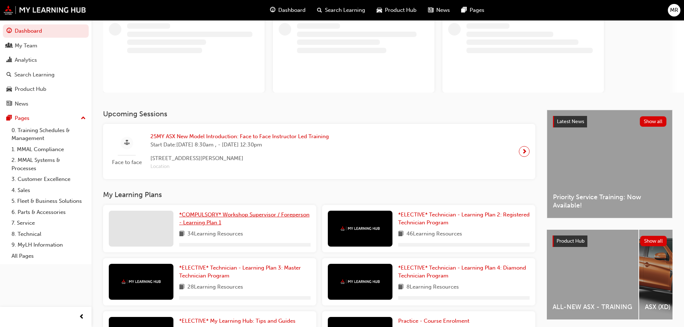
scroll to position [72, 0]
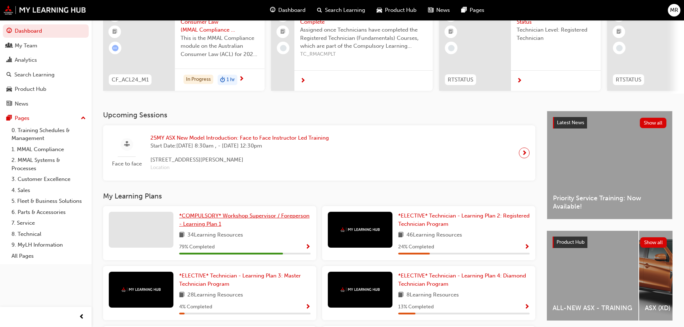
click at [242, 218] on span "*COMPULSORY* Workshop Supervisor / Foreperson - Learning Plan 1" at bounding box center [244, 219] width 130 height 15
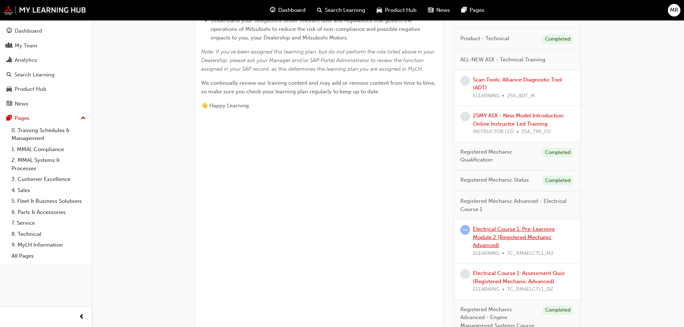
scroll to position [287, 0]
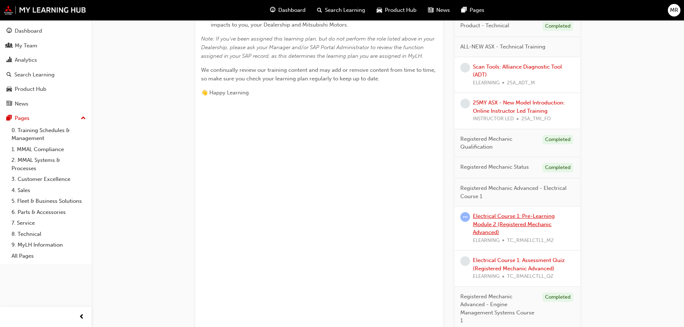
click at [517, 223] on link "Electrical Course 1: Pre-Learning Module 2 (Registered Mechanic Advanced)" at bounding box center [514, 224] width 82 height 23
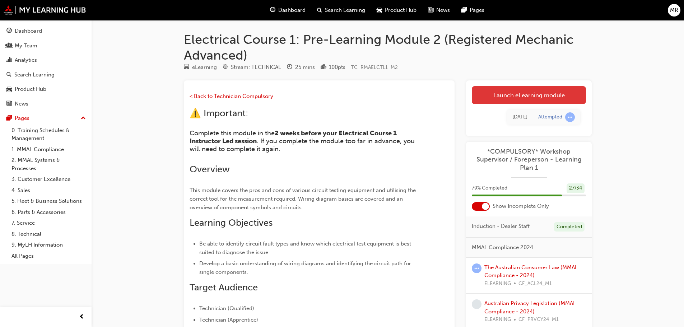
click at [540, 98] on link "Launch eLearning module" at bounding box center [529, 95] width 114 height 18
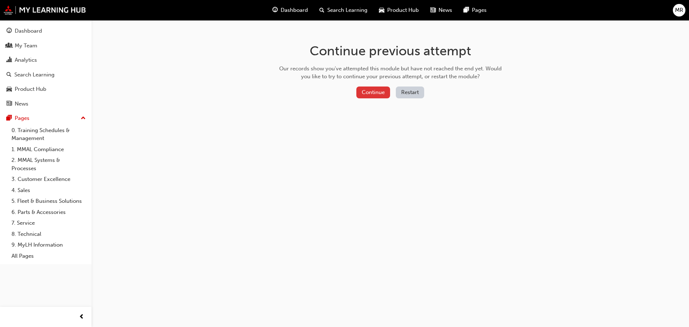
click at [378, 87] on button "Continue" at bounding box center [373, 92] width 34 height 12
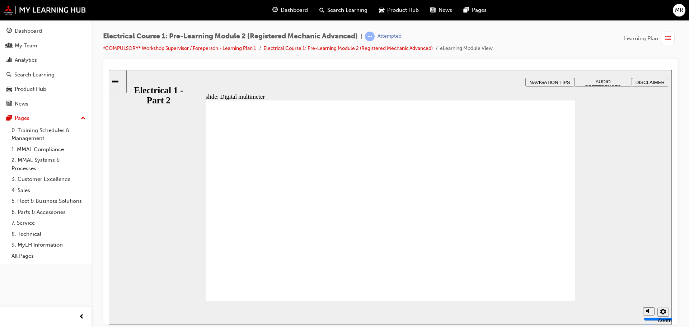
drag, startPoint x: 550, startPoint y: 123, endPoint x: 508, endPoint y: 146, distance: 48.2
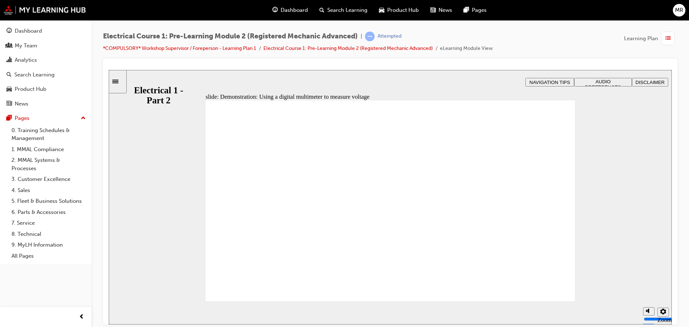
type input "30"
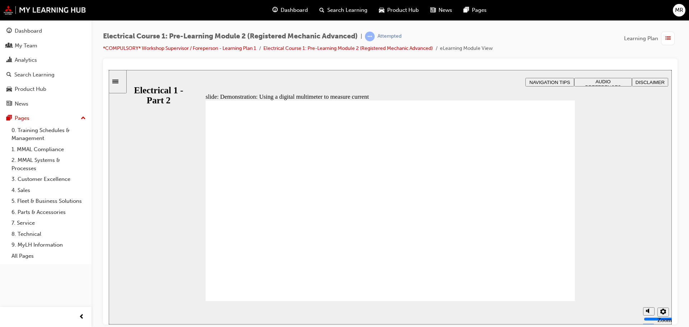
type input "30"
type input "24"
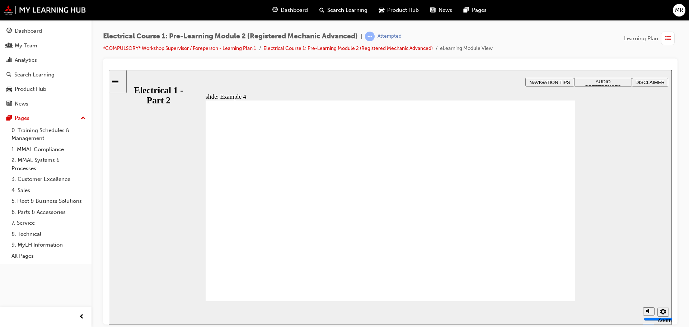
radio input "true"
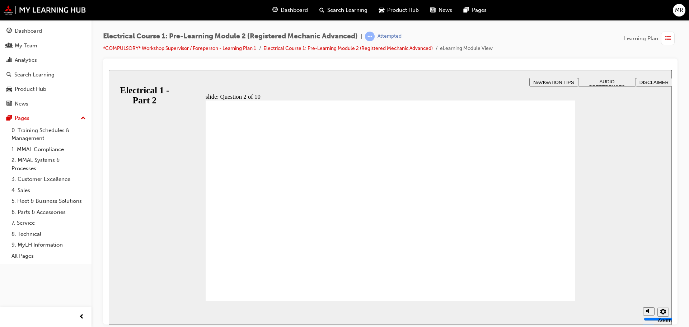
radio input "true"
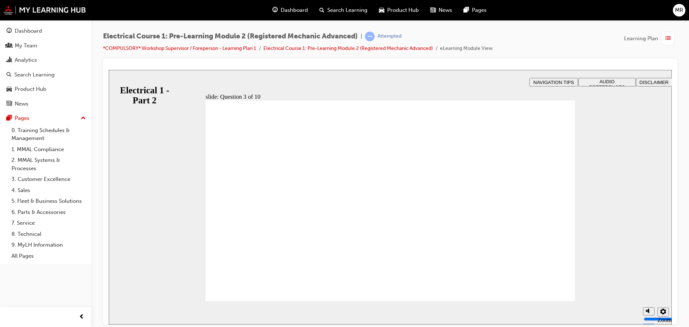
radio input "true"
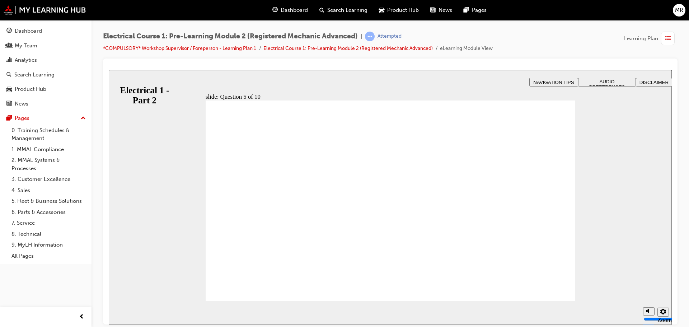
radio input "true"
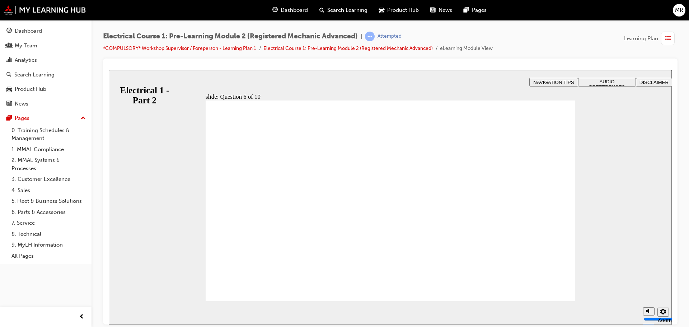
radio input "true"
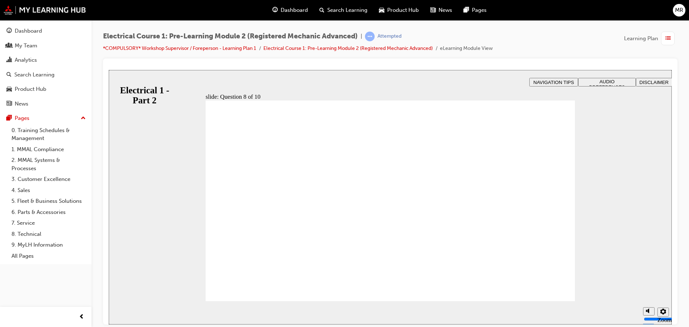
radio input "true"
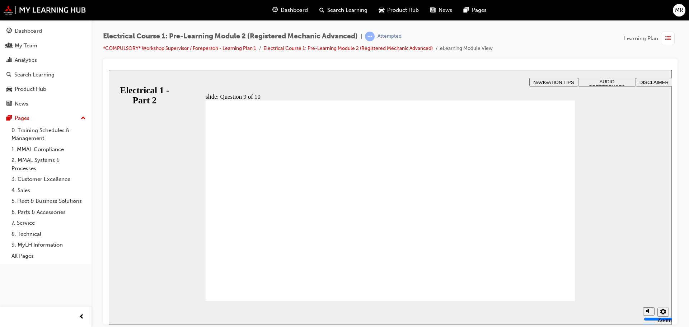
radio input "true"
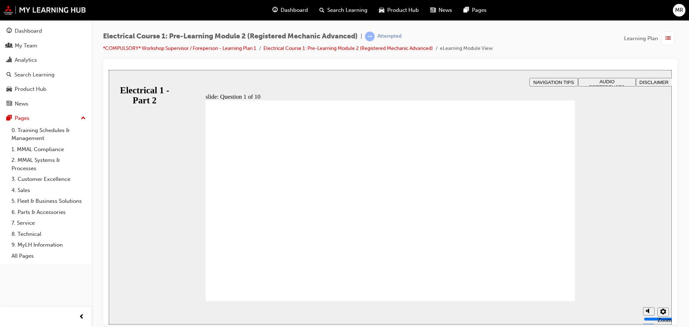
radio input "true"
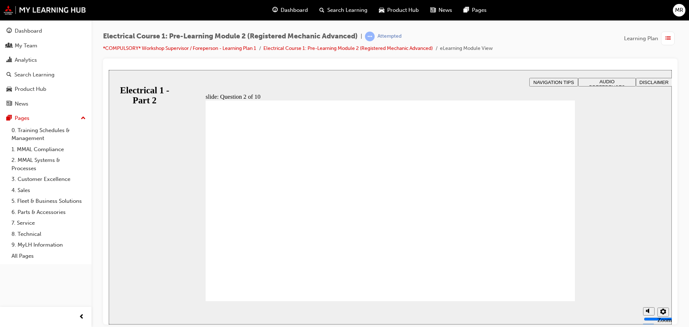
radio input "true"
drag, startPoint x: 385, startPoint y: 268, endPoint x: 390, endPoint y: 267, distance: 5.1
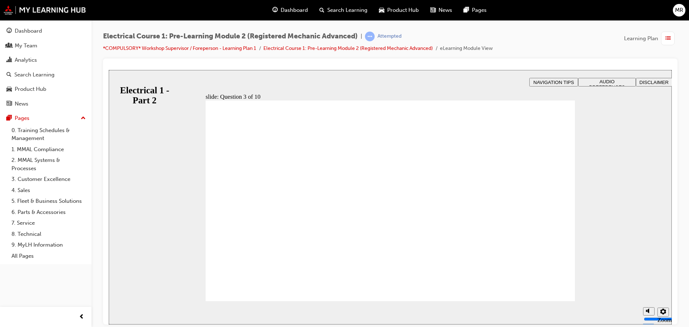
radio input "true"
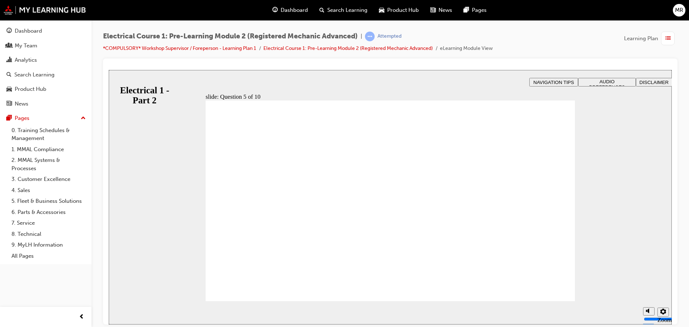
radio input "true"
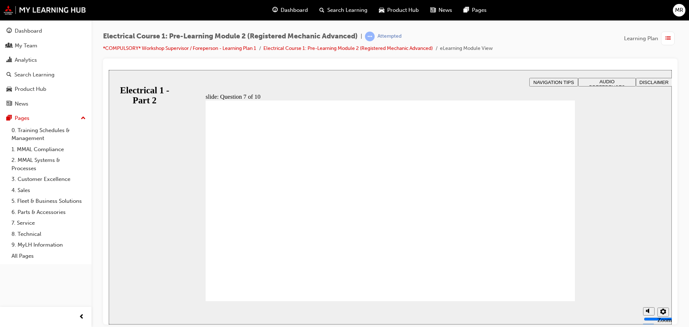
radio input "true"
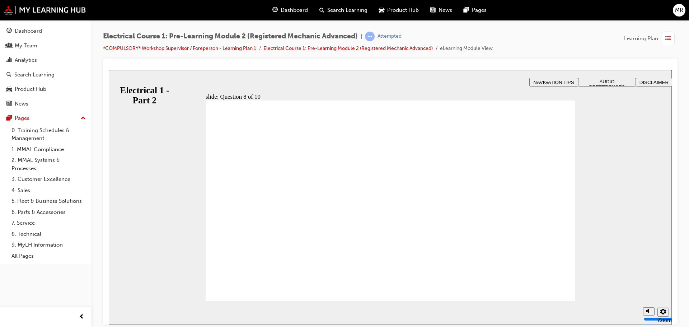
radio input "true"
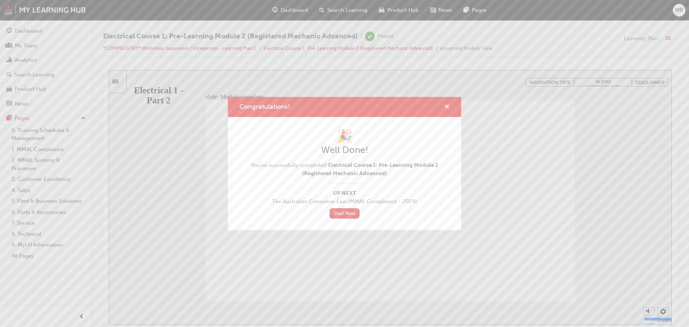
click at [449, 104] on span "cross-icon" at bounding box center [446, 107] width 5 height 6
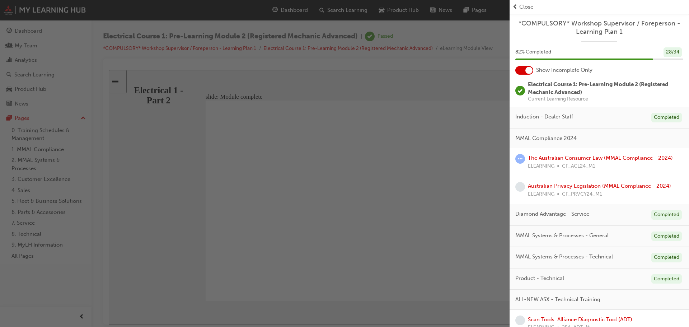
click at [515, 6] on span "prev-icon" at bounding box center [514, 7] width 5 height 8
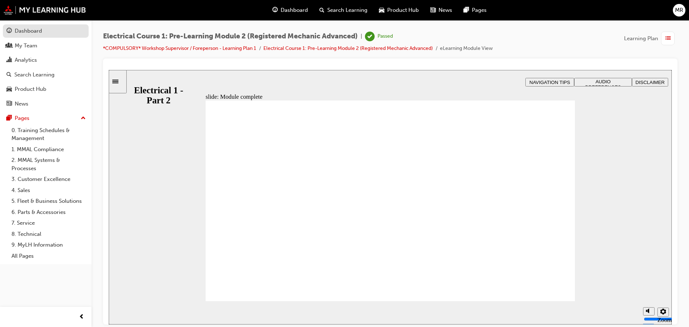
click at [22, 32] on div "Dashboard" at bounding box center [28, 31] width 27 height 8
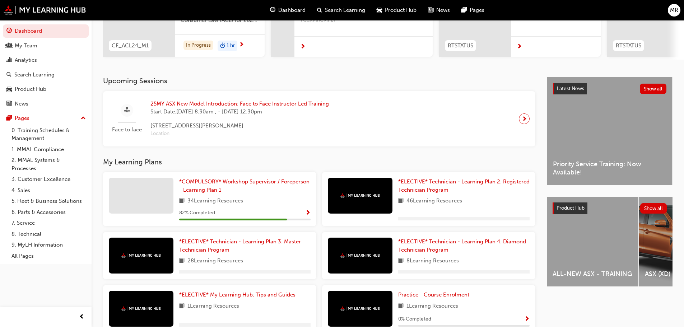
scroll to position [108, 0]
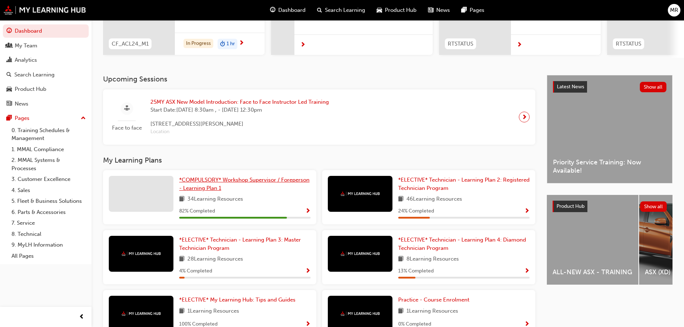
click at [223, 190] on link "*COMPULSORY* Workshop Supervisor / Foreperson - Learning Plan 1" at bounding box center [244, 184] width 131 height 16
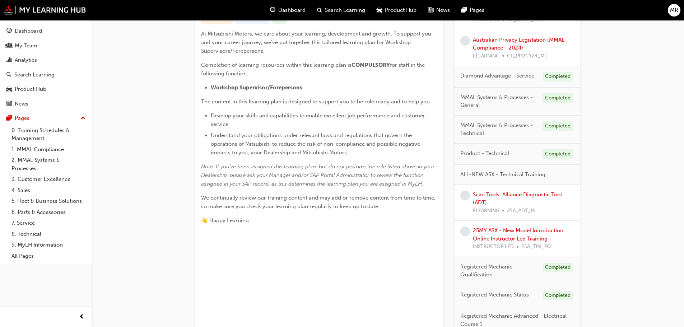
scroll to position [355, 0]
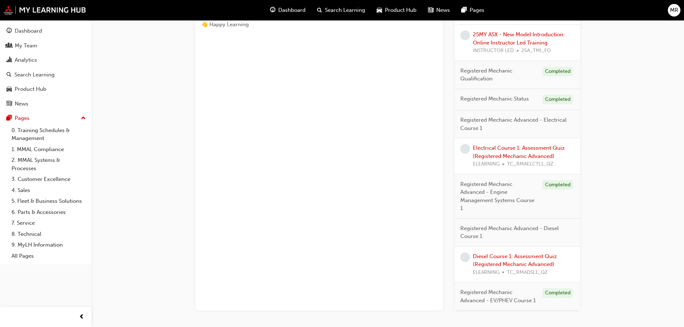
click at [501, 151] on div "Electrical Course 1: Assessment Quiz (Registered Mechanic Advanced) ELEARNING T…" at bounding box center [524, 156] width 102 height 24
click at [502, 150] on link "Electrical Course 1: Assessment Quiz (Registered Mechanic Advanced)" at bounding box center [519, 152] width 92 height 15
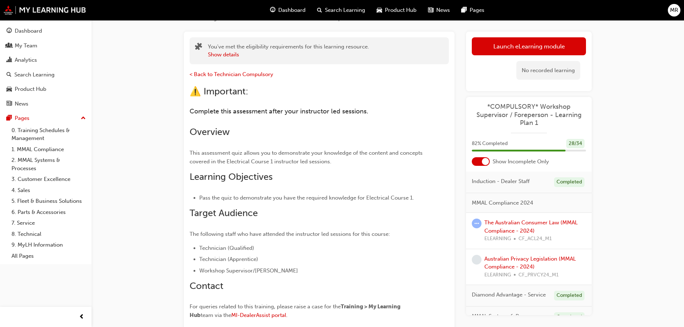
scroll to position [5, 0]
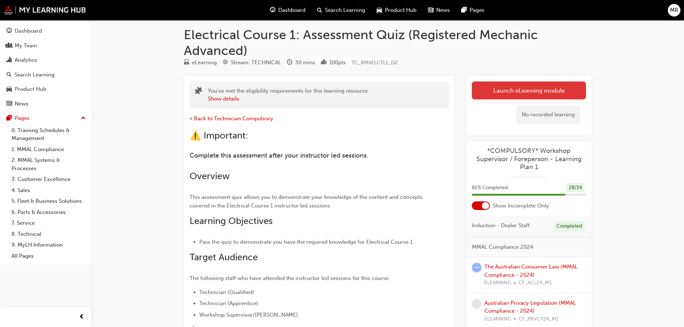
click at [516, 90] on link "Launch eLearning module" at bounding box center [529, 90] width 114 height 18
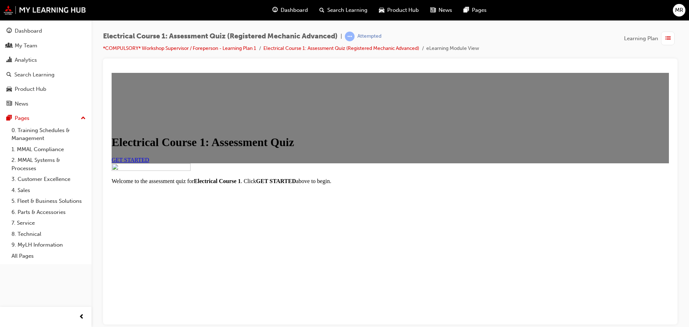
scroll to position [85, 0]
click at [149, 156] on link "GET STARTED" at bounding box center [131, 159] width 38 height 6
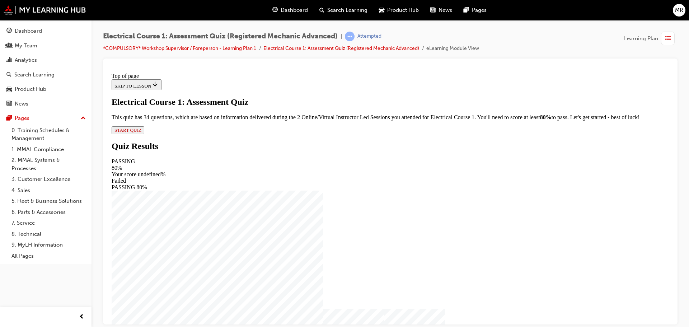
click at [141, 132] on span "START QUIZ" at bounding box center [127, 129] width 27 height 5
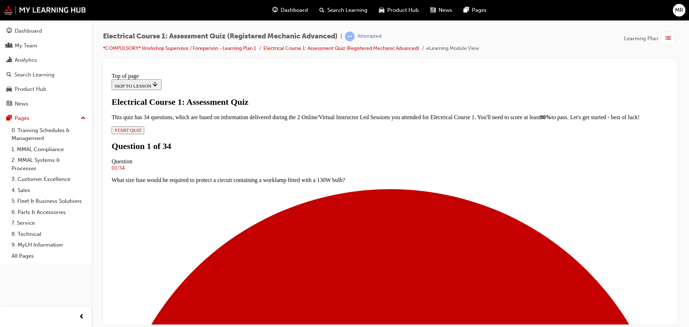
scroll to position [37, 0]
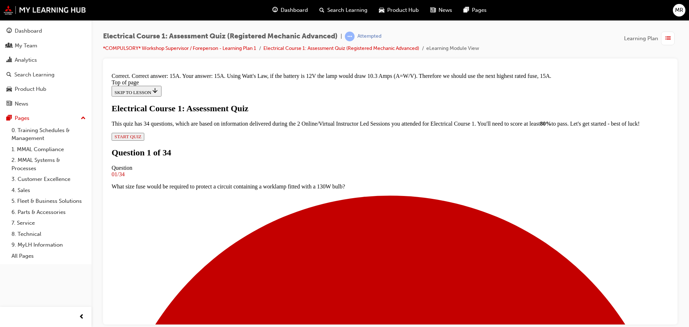
scroll to position [158, 0]
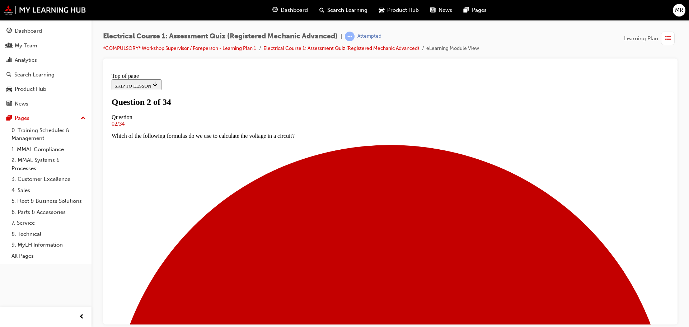
scroll to position [37, 0]
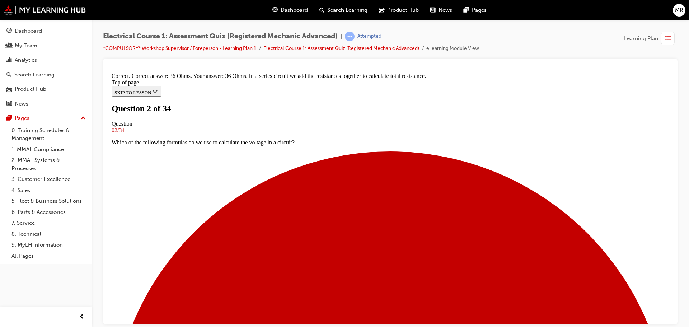
scroll to position [158, 0]
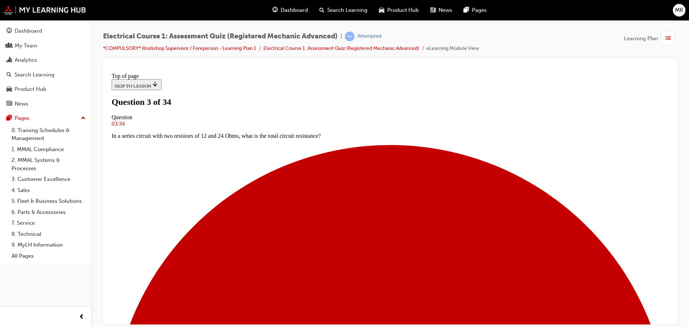
scroll to position [37, 0]
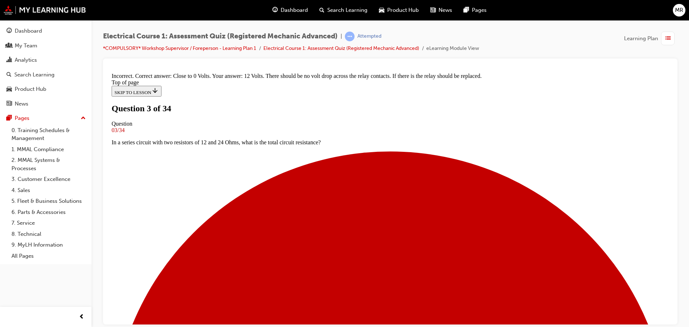
scroll to position [158, 0]
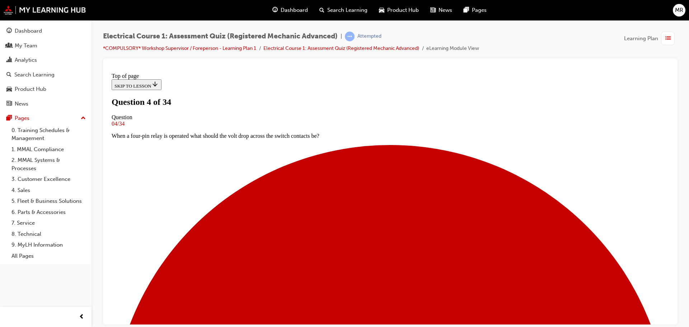
scroll to position [1, 0]
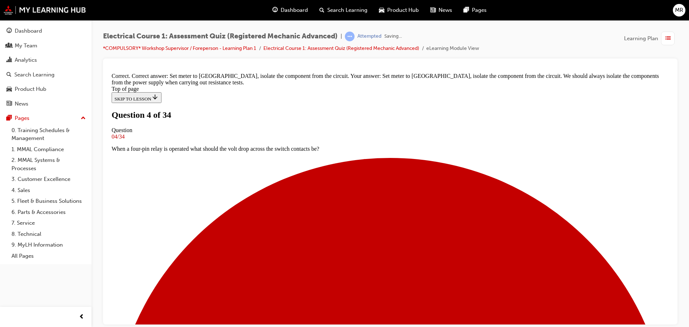
scroll to position [145, 0]
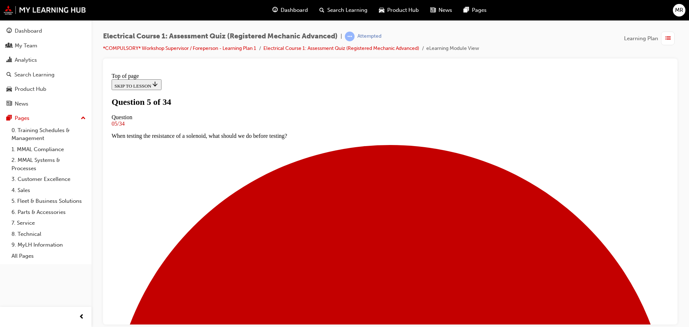
scroll to position [1, 0]
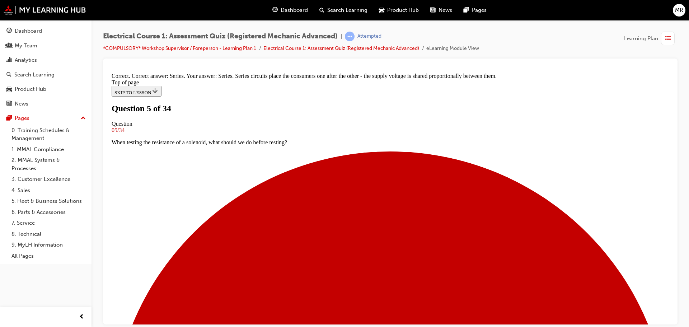
scroll to position [160, 0]
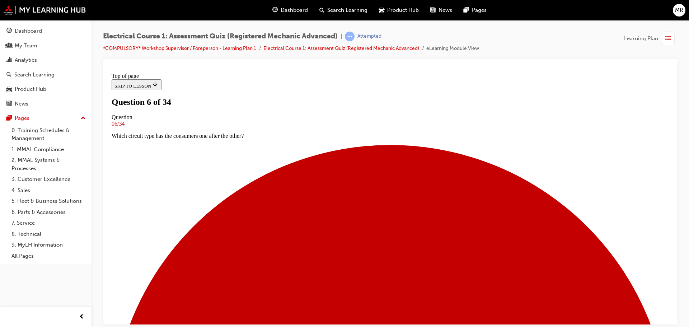
scroll to position [1, 0]
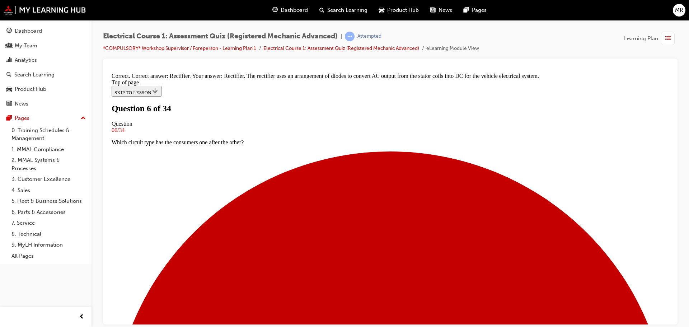
scroll to position [145, 0]
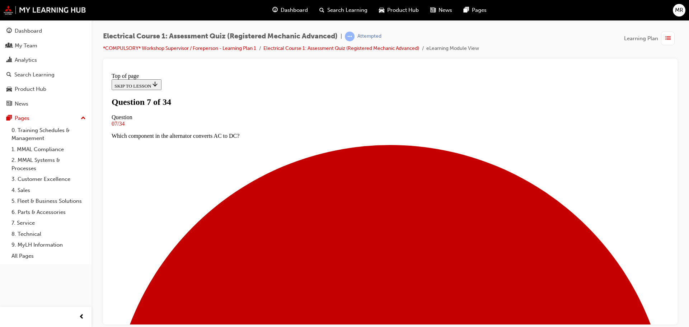
scroll to position [1, 0]
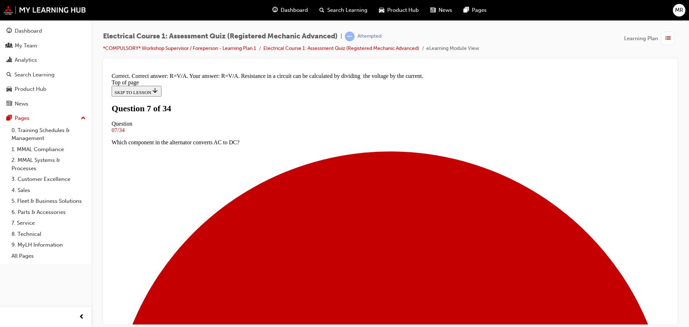
scroll to position [124, 0]
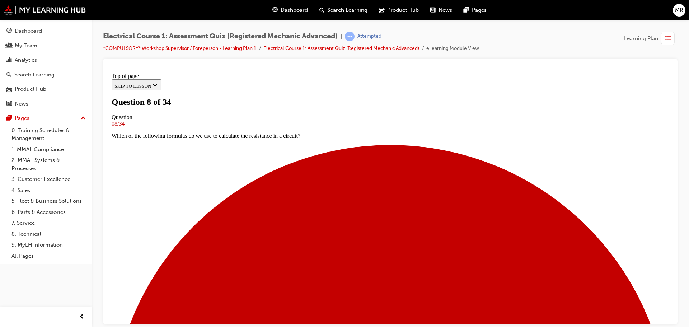
scroll to position [37, 0]
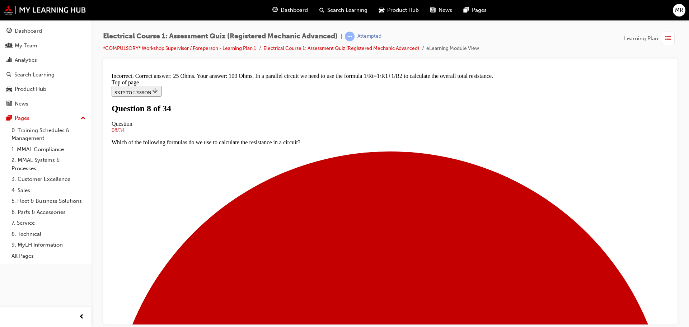
scroll to position [158, 0]
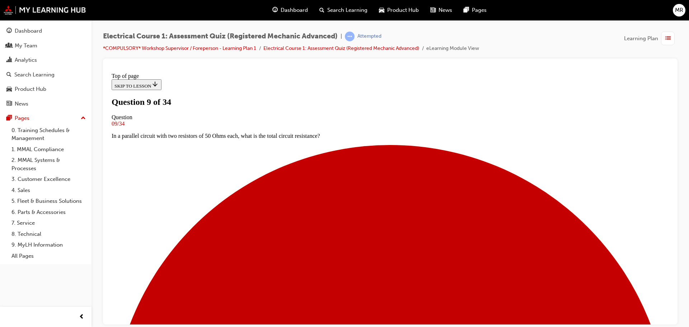
scroll to position [1, 0]
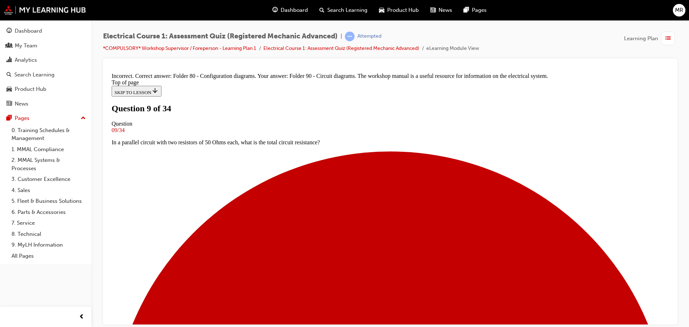
scroll to position [145, 0]
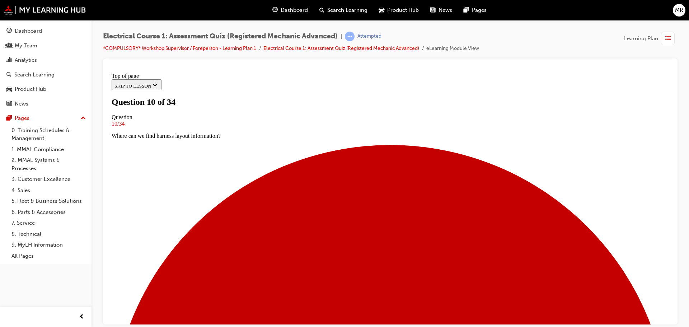
scroll to position [1, 0]
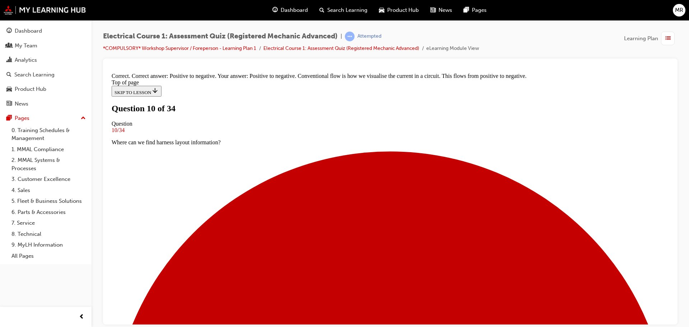
scroll to position [145, 0]
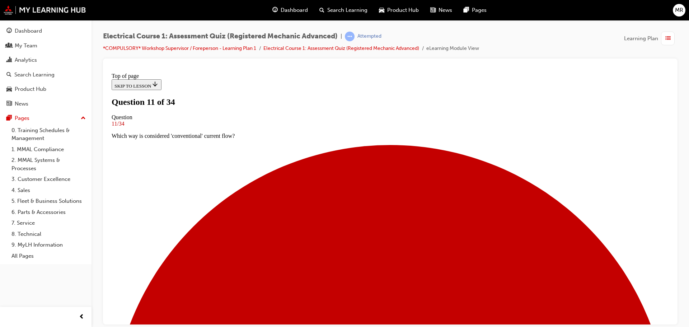
scroll to position [1, 0]
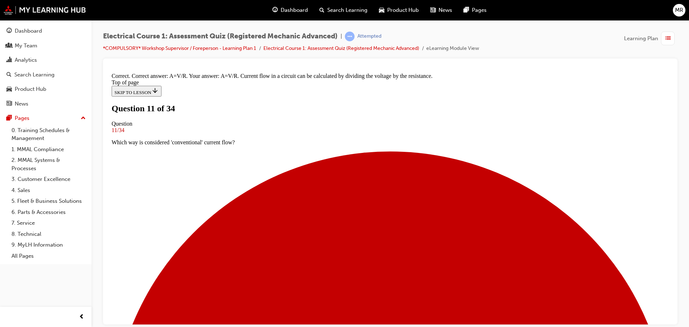
scroll to position [124, 0]
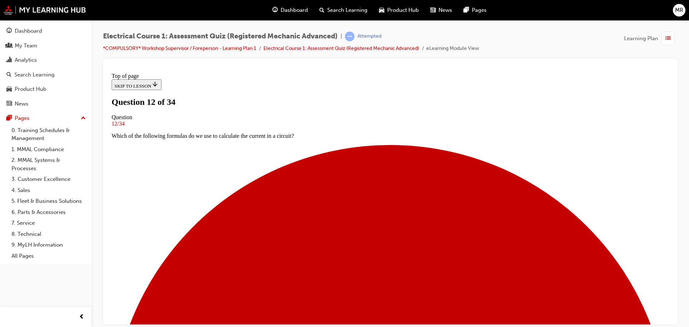
scroll to position [37, 0]
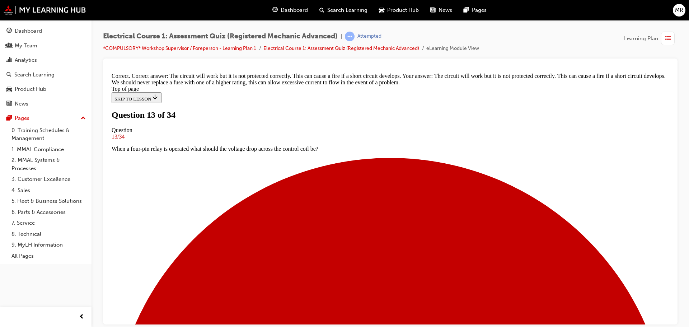
scroll to position [167, 0]
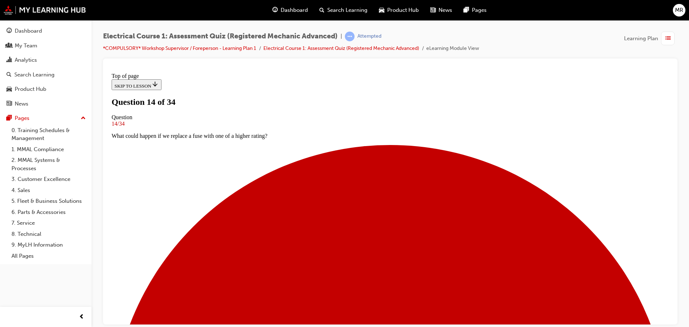
scroll to position [37, 0]
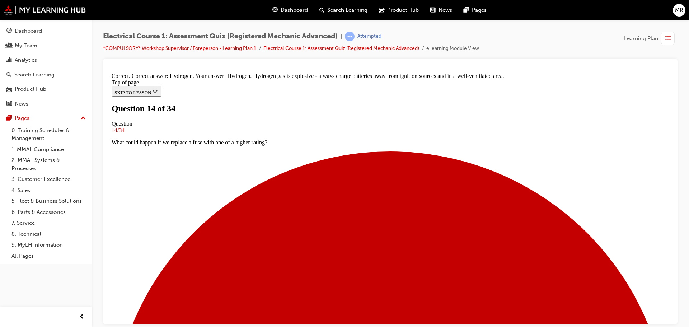
scroll to position [158, 0]
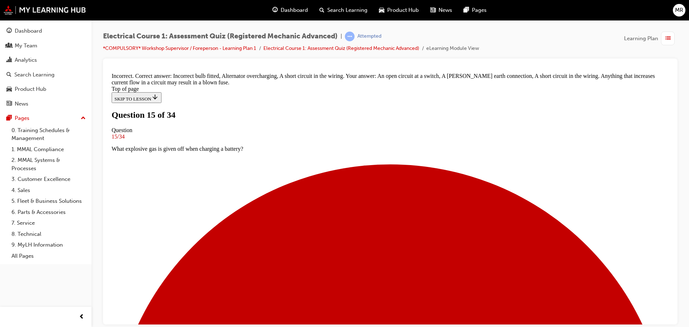
scroll to position [178, 0]
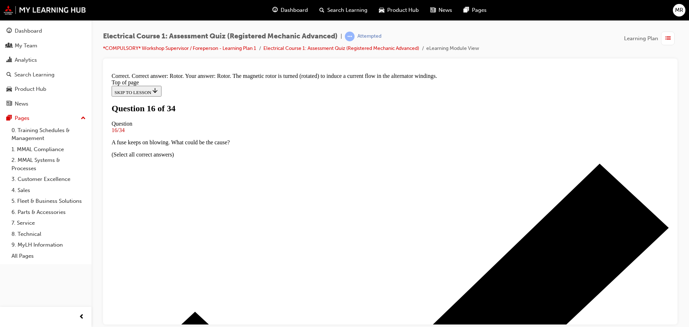
scroll to position [145, 0]
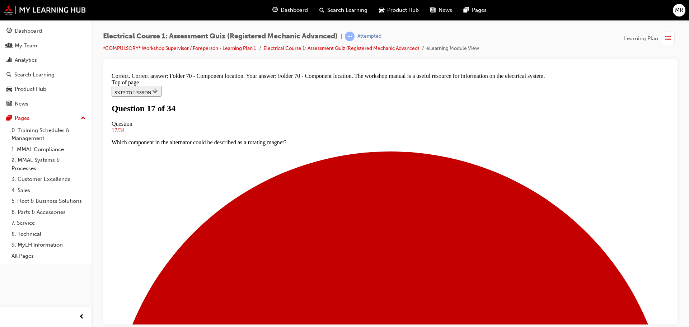
scroll to position [145, 0]
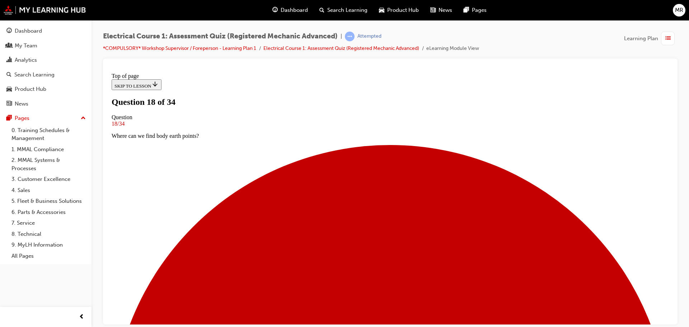
scroll to position [37, 0]
drag, startPoint x: 278, startPoint y: 181, endPoint x: 280, endPoint y: 187, distance: 6.8
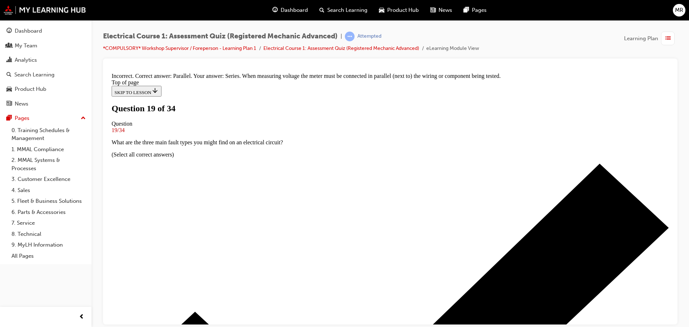
scroll to position [153, 0]
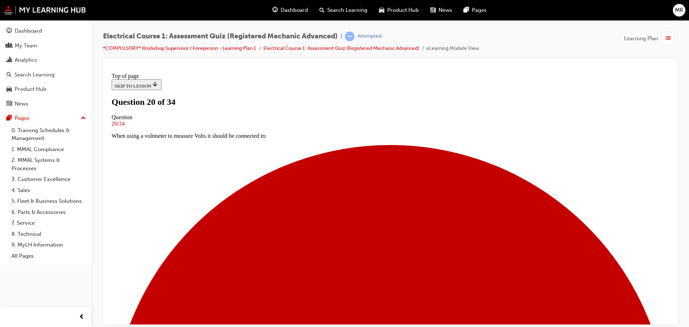
scroll to position [37, 0]
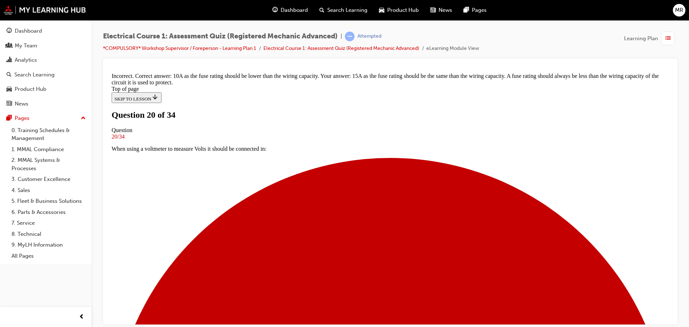
scroll to position [165, 0]
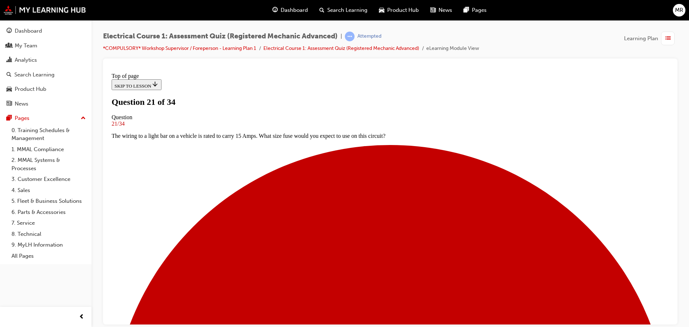
scroll to position [37, 0]
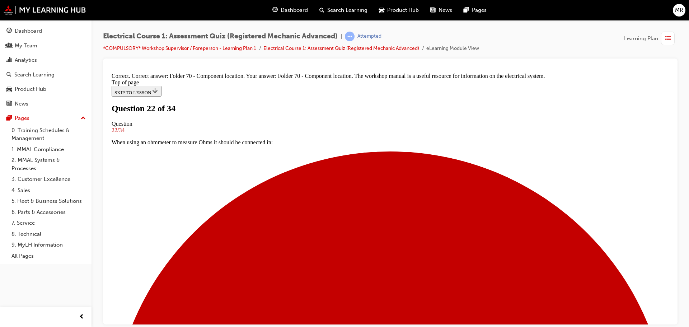
scroll to position [145, 0]
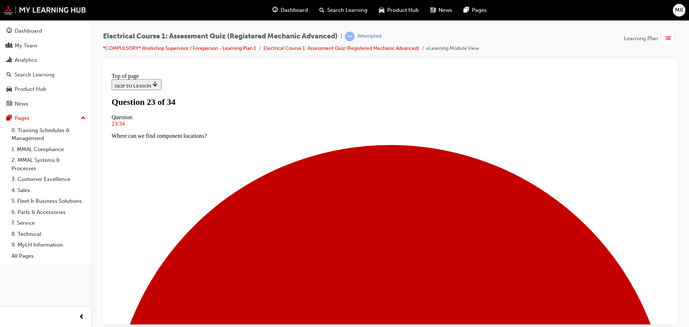
scroll to position [37, 0]
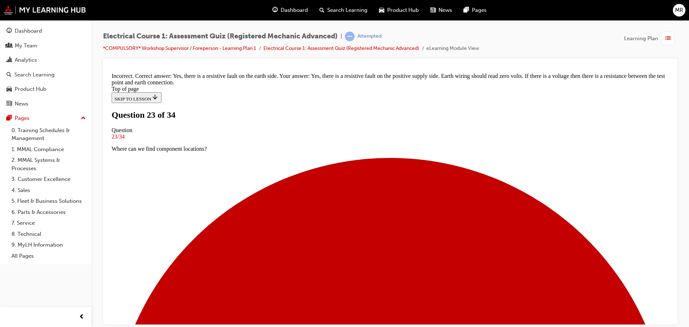
scroll to position [114, 0]
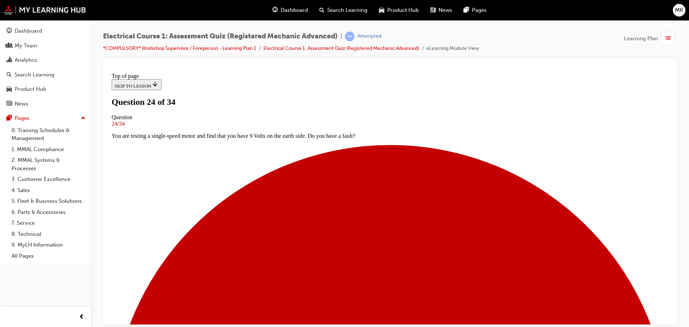
scroll to position [73, 0]
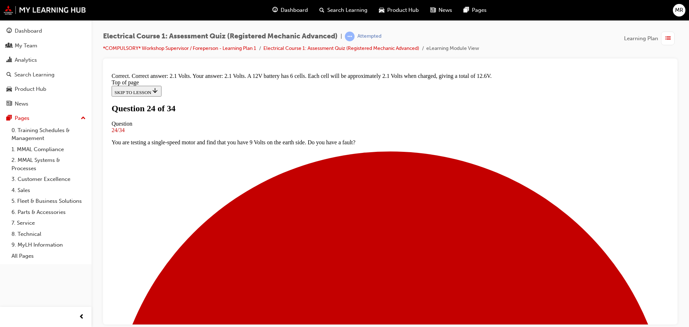
scroll to position [160, 0]
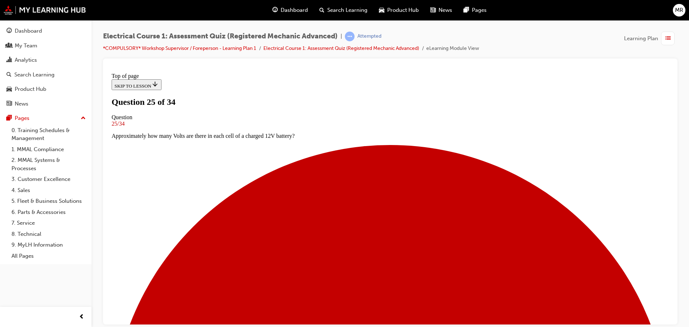
scroll to position [62, 0]
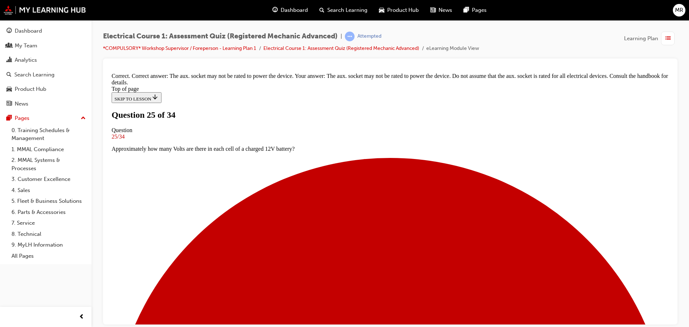
scroll to position [129, 0]
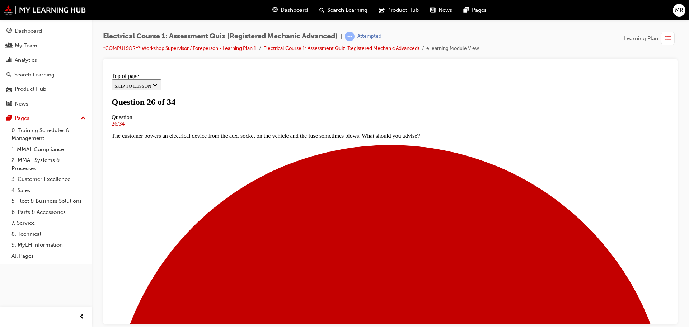
scroll to position [1, 0]
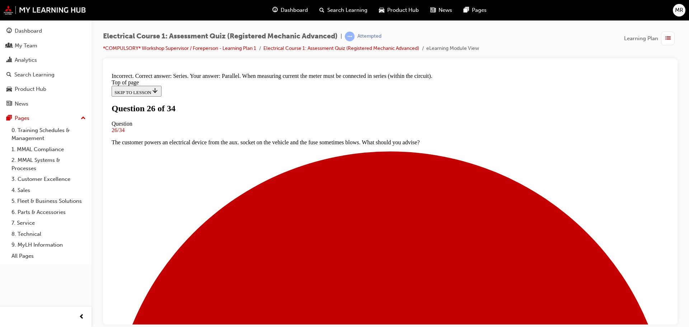
scroll to position [153, 0]
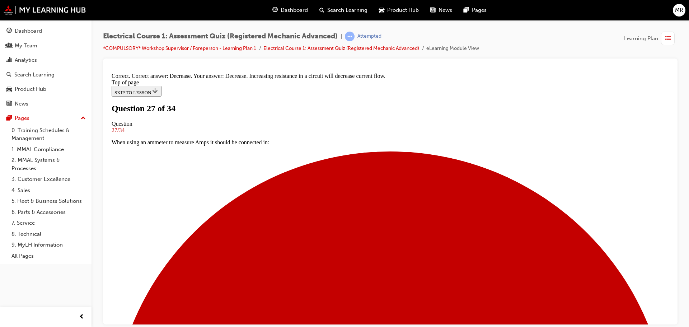
scroll to position [137, 0]
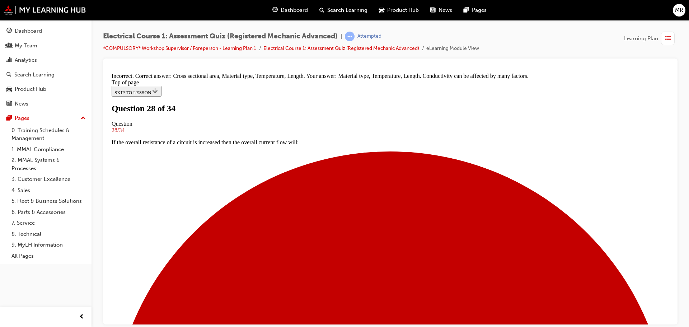
scroll to position [206, 0]
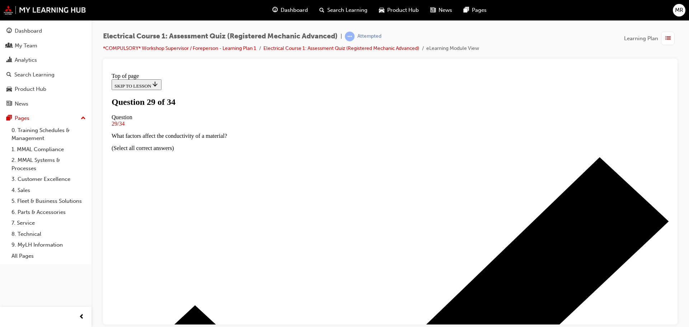
scroll to position [1, 0]
drag, startPoint x: 322, startPoint y: 209, endPoint x: 337, endPoint y: 225, distance: 21.8
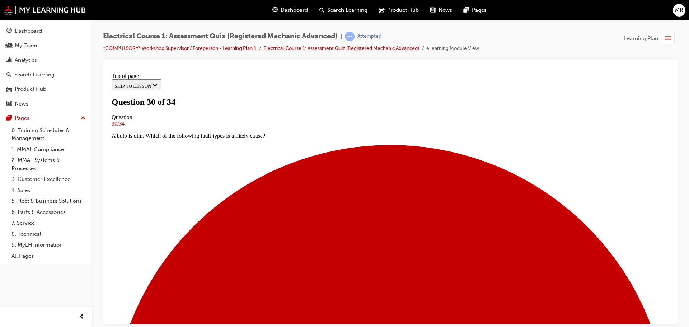
scroll to position [37, 0]
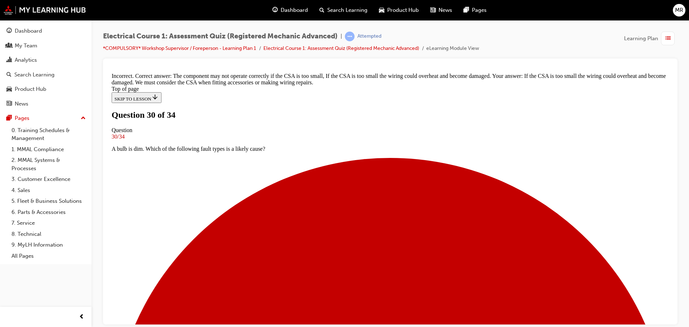
scroll to position [172, 0]
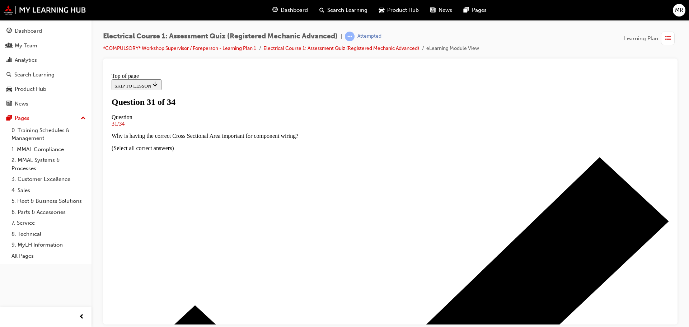
scroll to position [37, 0]
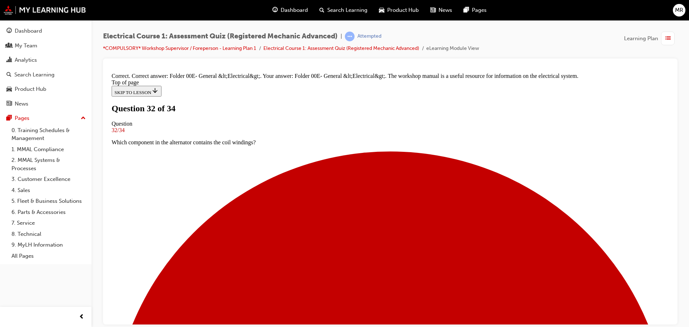
scroll to position [145, 0]
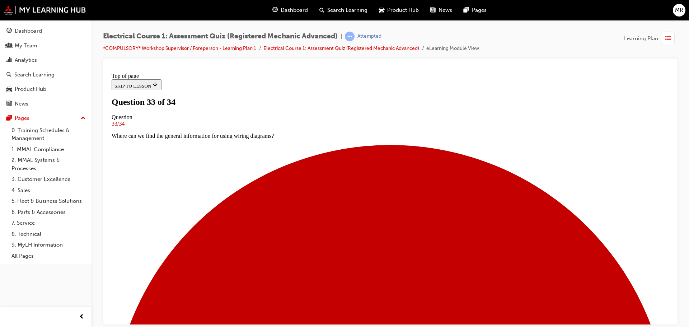
scroll to position [37, 0]
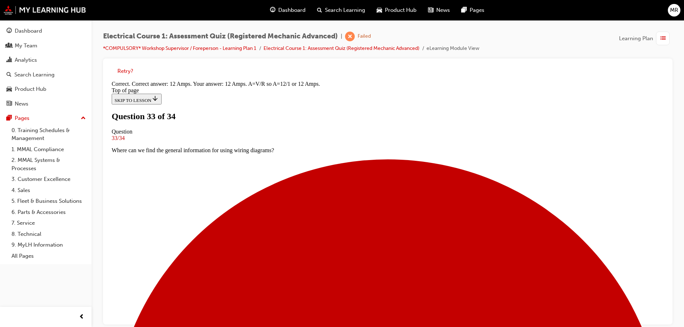
scroll to position [5, 0]
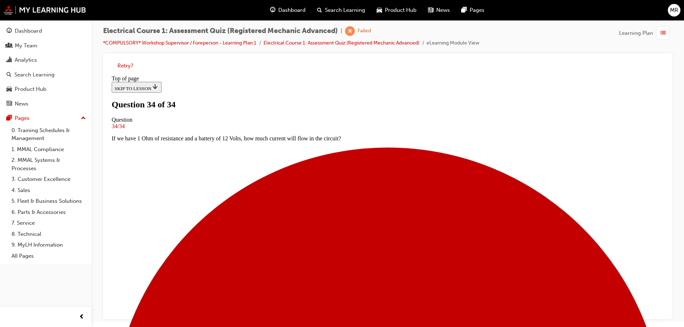
scroll to position [121, 0]
click at [123, 66] on button "Retry?" at bounding box center [125, 66] width 16 height 8
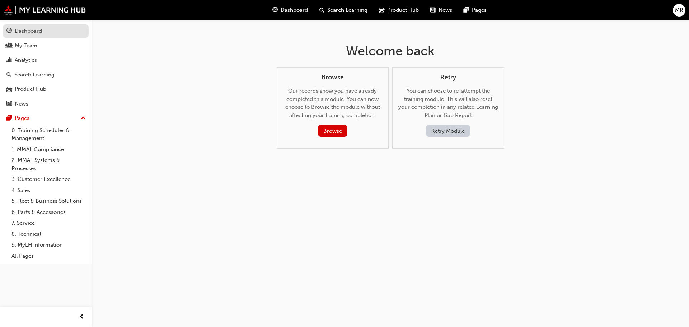
click at [37, 31] on div "Dashboard" at bounding box center [28, 31] width 27 height 8
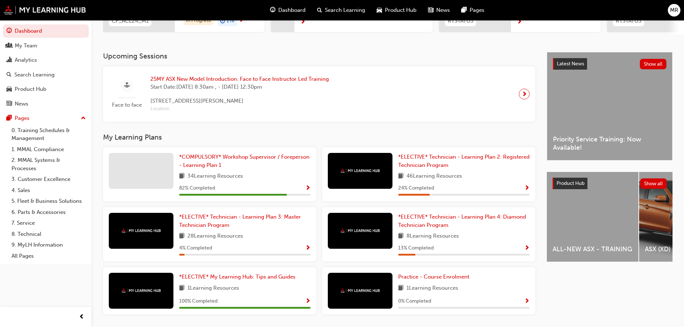
scroll to position [144, 0]
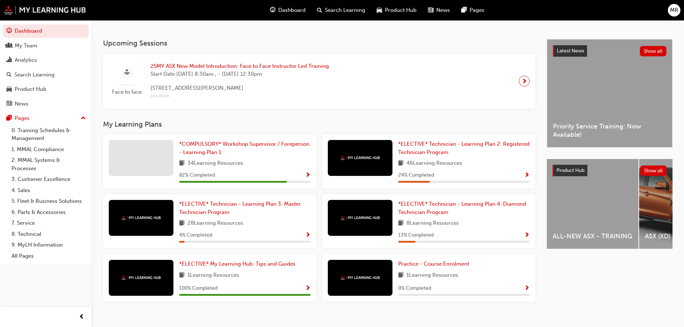
click at [426, 142] on div "*ELECTIVE* Technician - Learning Plan 2: Registered Technician Program 46 Learn…" at bounding box center [428, 161] width 213 height 54
click at [423, 151] on link "*ELECTIVE* Technician - Learning Plan 2: Registered Technician Program" at bounding box center [463, 148] width 131 height 16
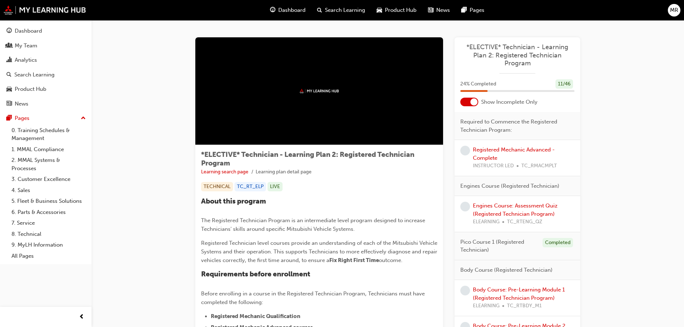
click at [472, 101] on div at bounding box center [473, 101] width 7 height 7
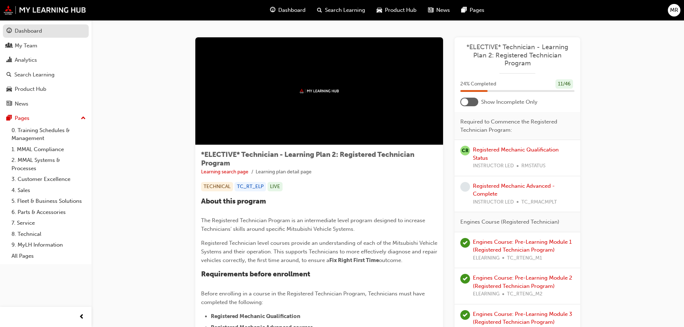
click at [45, 32] on div "Dashboard" at bounding box center [45, 31] width 79 height 9
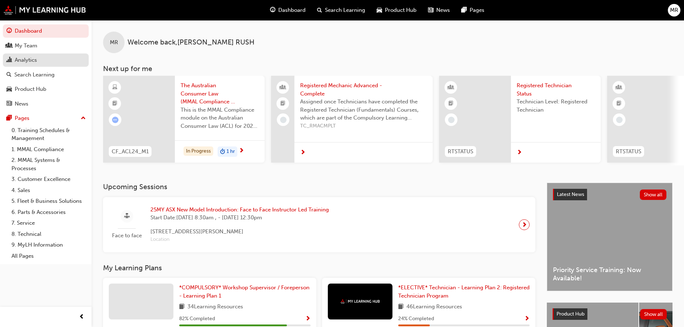
click at [37, 59] on div "Analytics" at bounding box center [26, 60] width 22 height 8
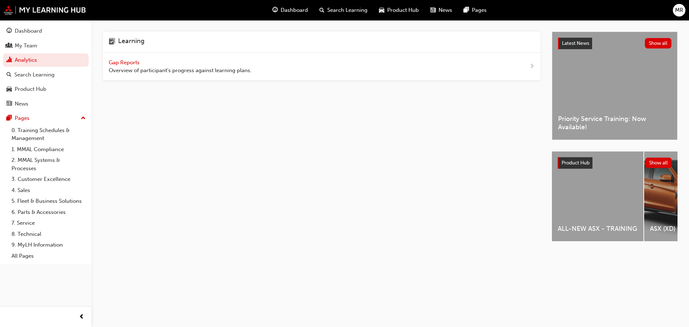
click at [114, 62] on span "Gap Reports" at bounding box center [125, 62] width 32 height 6
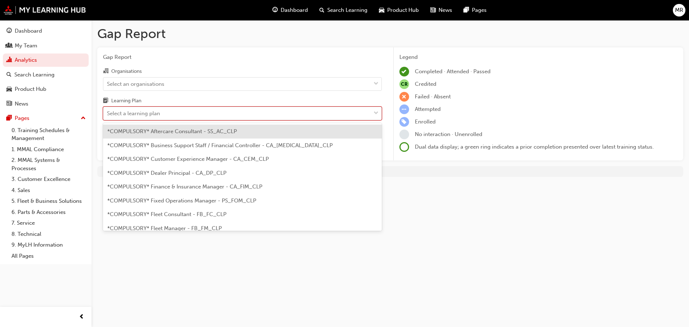
click at [156, 116] on div "Select a learning plan" at bounding box center [133, 113] width 53 height 8
click at [108, 116] on input "Learning Plan option *COMPULSORY* Aftercare Consultant - SS_AC_CLP focused, 1 o…" at bounding box center [107, 113] width 1 height 6
click at [156, 116] on div "Select a learning plan" at bounding box center [133, 113] width 53 height 8
click at [108, 116] on input "Learning Plan option *COMPULSORY* Aftercare Consultant - SS_AC_CLP focused, 1 o…" at bounding box center [107, 113] width 1 height 6
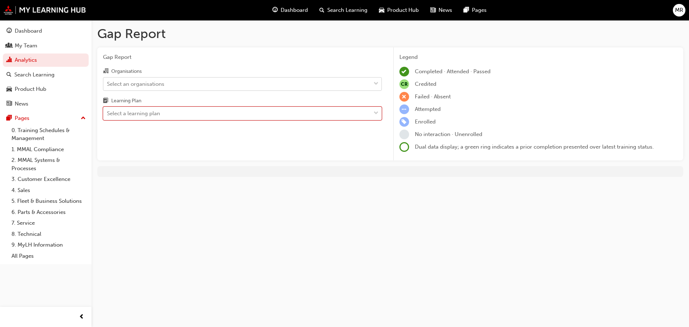
click at [181, 86] on div "Select an organisations" at bounding box center [236, 84] width 267 height 13
click at [108, 86] on input "Organisations Select an organisations" at bounding box center [107, 83] width 1 height 6
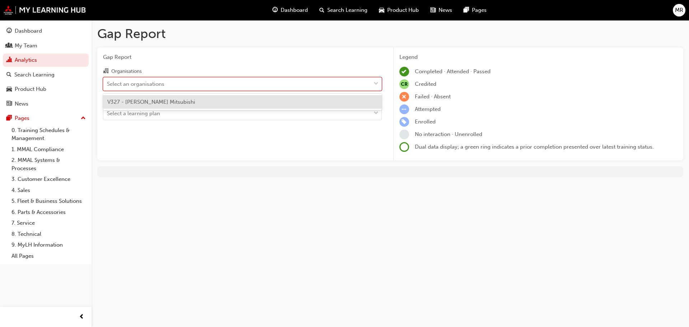
click at [169, 100] on div "V327 - [PERSON_NAME] Mitsubishi" at bounding box center [242, 102] width 279 height 14
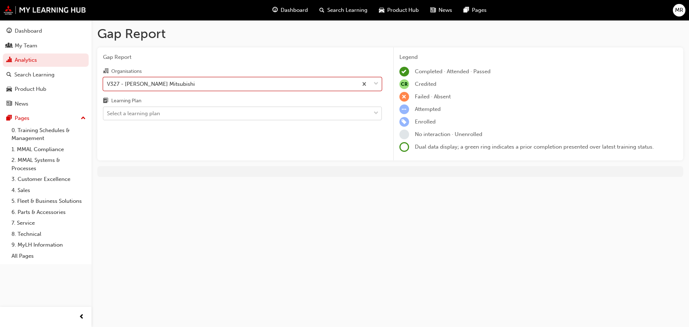
click at [162, 115] on div "Select a learning plan" at bounding box center [236, 113] width 267 height 13
click at [108, 115] on input "Learning Plan Select a learning plan" at bounding box center [107, 113] width 1 height 6
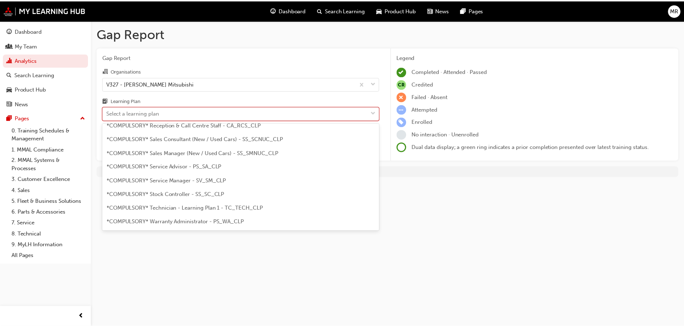
scroll to position [215, 0]
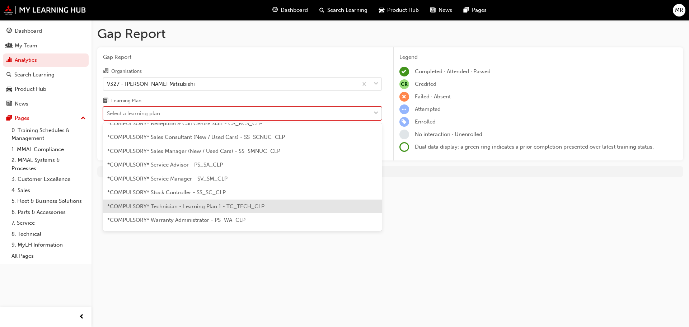
click at [190, 205] on span "*COMPULSORY* Technician - Learning Plan 1 - TC_TECH_CLP" at bounding box center [185, 206] width 157 height 6
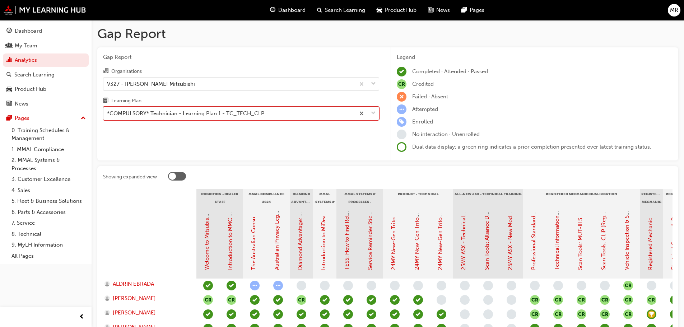
click at [192, 116] on div "*COMPULSORY* Technician - Learning Plan 1 - TC_TECH_CLP" at bounding box center [185, 113] width 157 height 8
click at [108, 116] on input "Learning Plan option *COMPULSORY* Technician - Learning Plan 1 - TC_TECH_CLP, s…" at bounding box center [107, 113] width 1 height 6
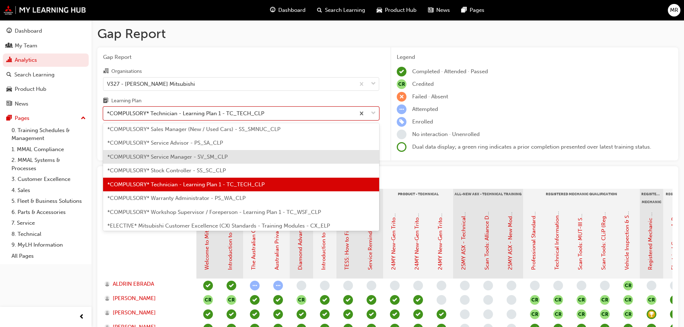
scroll to position [239, 0]
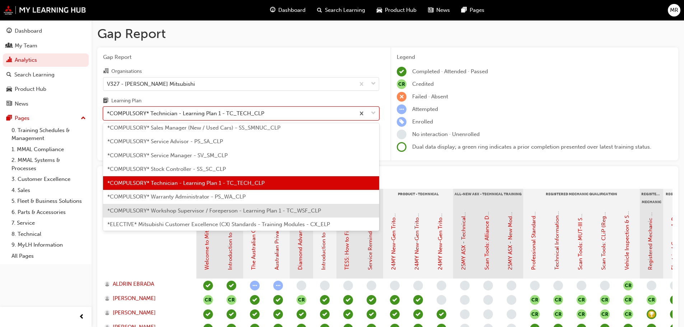
click at [195, 208] on span "*COMPULSORY* Workshop Supervisor / Foreperson - Learning Plan 1 - TC_WSF_CLP" at bounding box center [214, 210] width 214 height 6
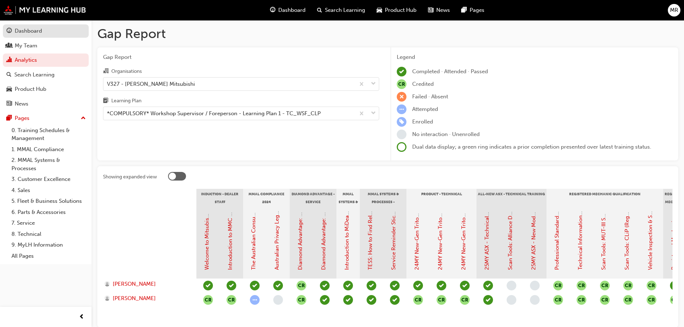
click at [32, 35] on div "Dashboard" at bounding box center [28, 31] width 27 height 8
